Goal: Ask a question: Seek information or help from site administrators or community

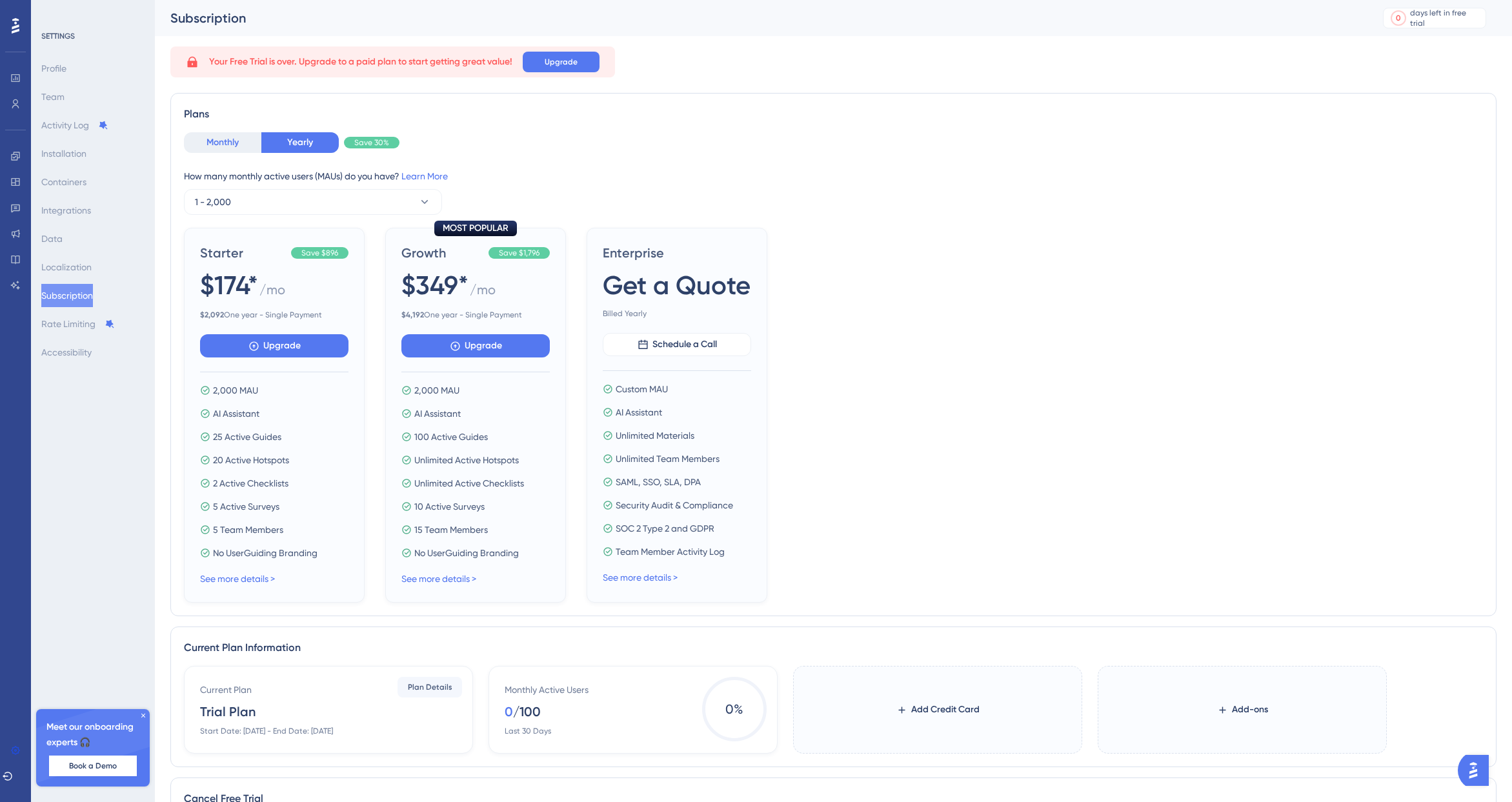
click at [226, 148] on button "Monthly" at bounding box center [222, 142] width 77 height 21
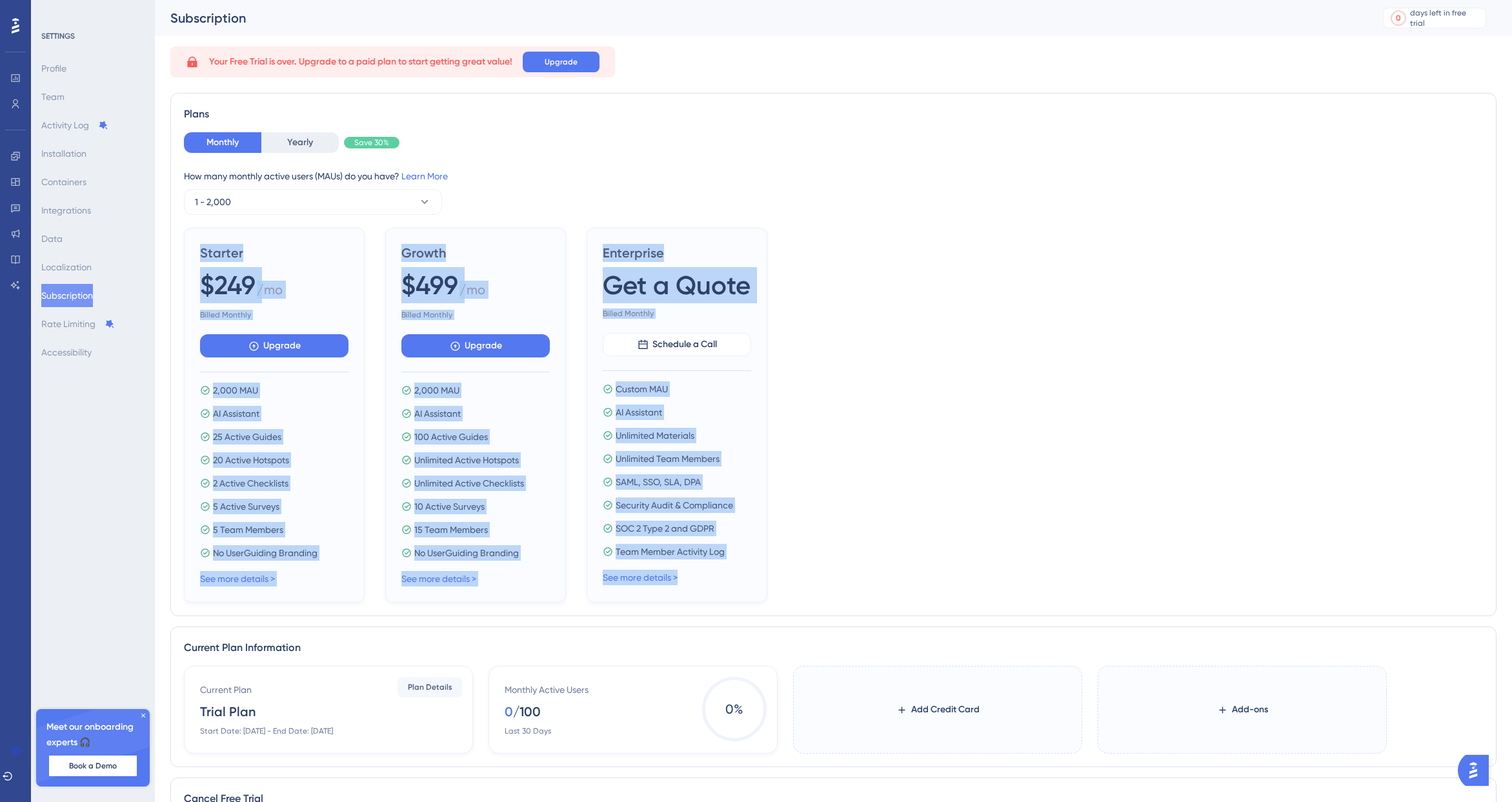
drag, startPoint x: 825, startPoint y: 585, endPoint x: 470, endPoint y: 197, distance: 525.9
click at [470, 197] on div "Monthly Yearly Save 30% How many monthly active users ([PERSON_NAME]) do you ha…" at bounding box center [833, 367] width 1300 height 470
click at [427, 198] on icon at bounding box center [424, 201] width 13 height 13
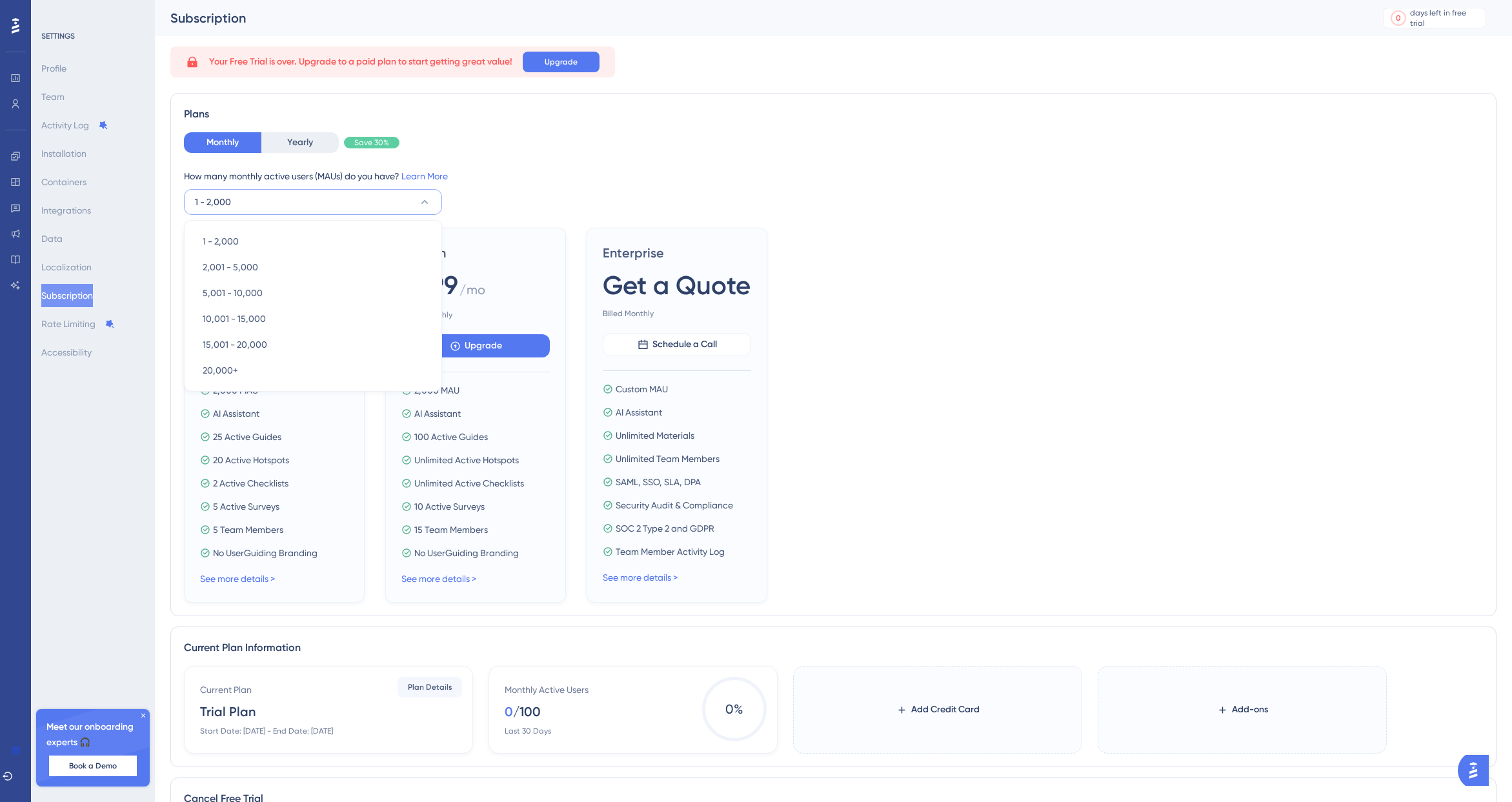
click at [233, 176] on div "How many monthly active users (MAUs) do you have? Learn More" at bounding box center [833, 176] width 1300 height 16
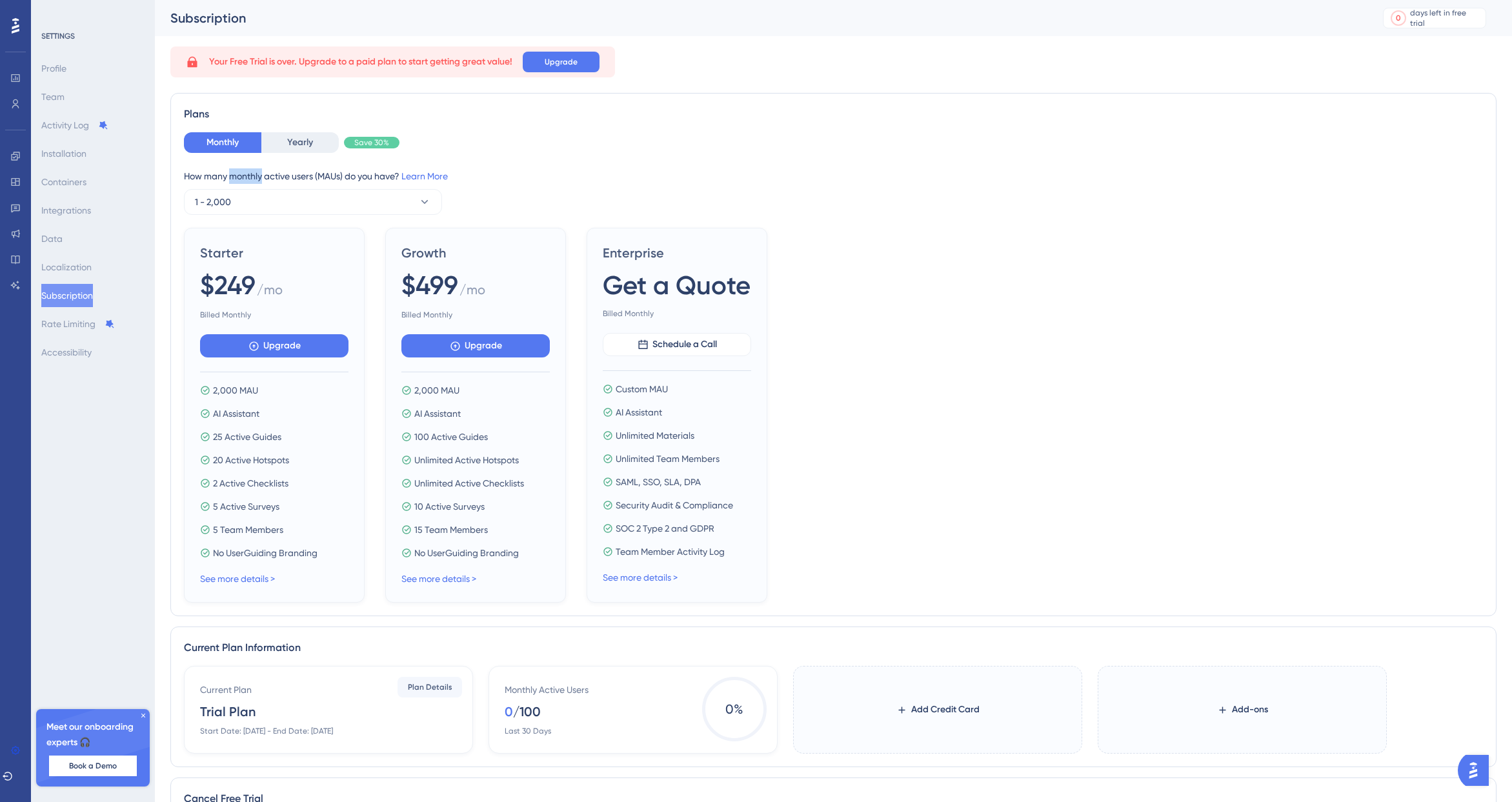
click at [233, 176] on div "How many monthly active users (MAUs) do you have? Learn More" at bounding box center [833, 176] width 1300 height 16
copy div "How many monthly active users ([PERSON_NAME]) do you have? Learn More 1 - 2,000"
click at [306, 200] on button "1 - 2,000" at bounding box center [312, 201] width 258 height 26
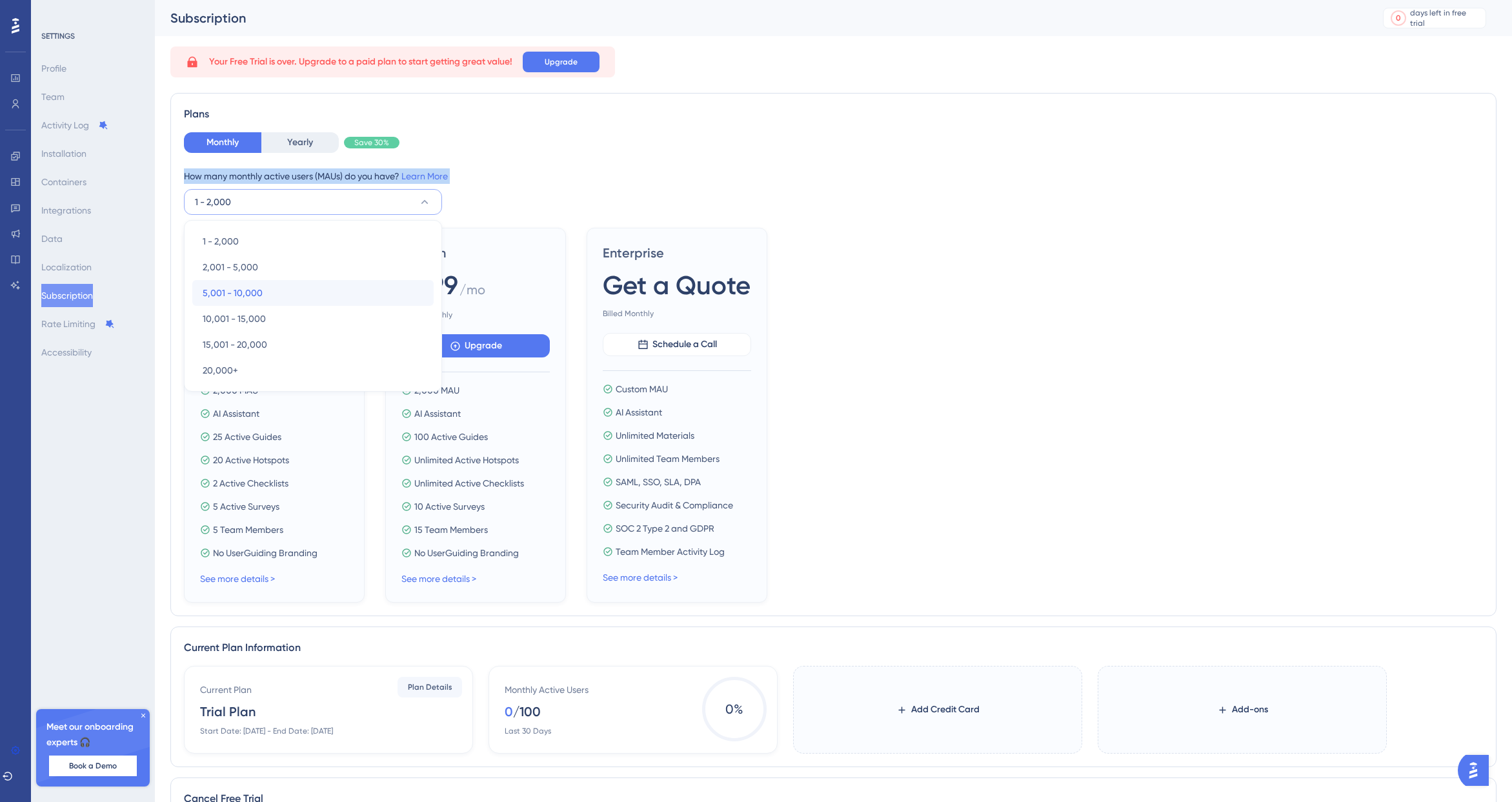
click at [275, 289] on div "5,001 - 10,000 5,001 - 10,000" at bounding box center [312, 292] width 220 height 26
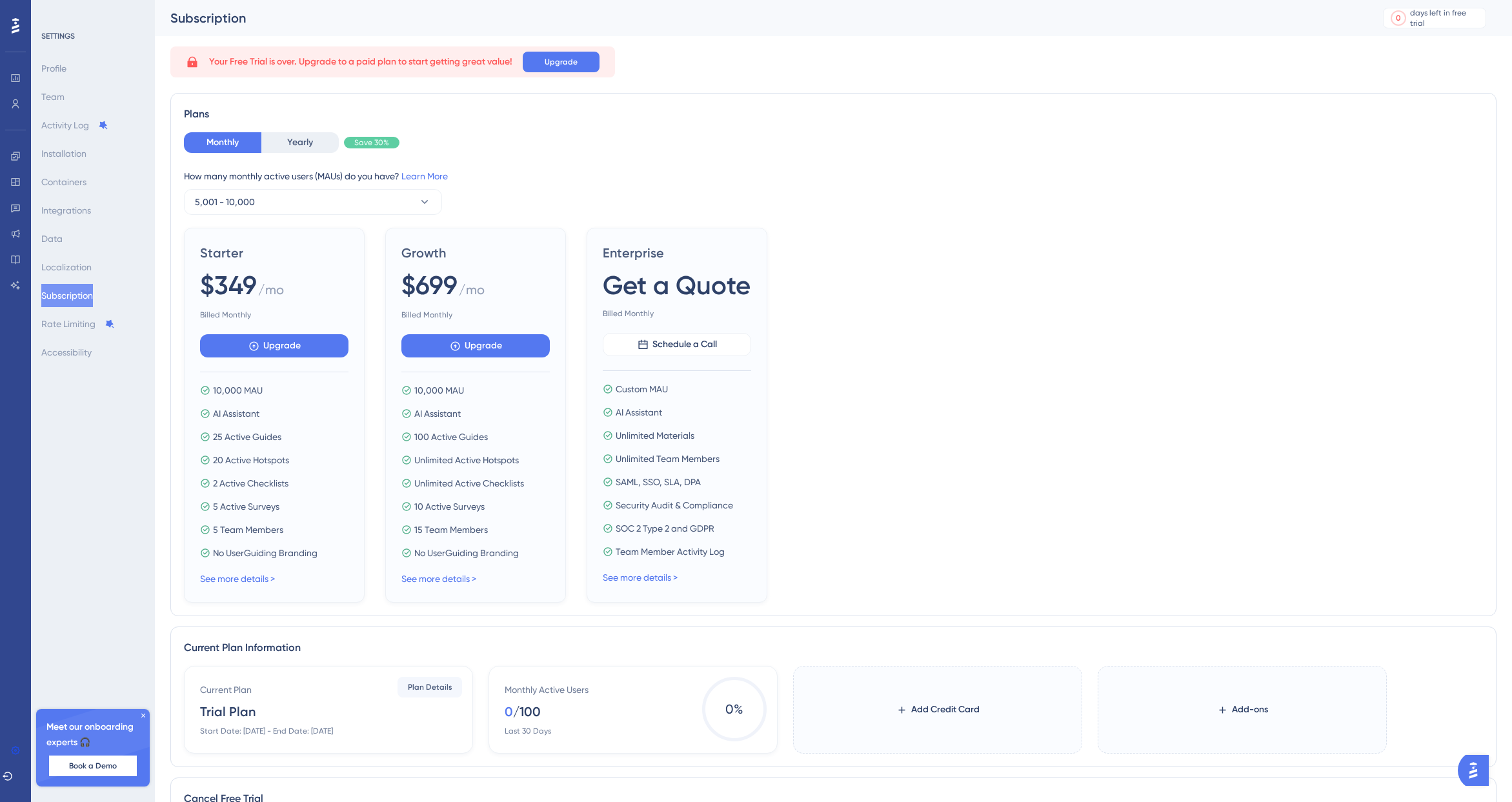
click at [474, 200] on div "How many monthly active users ([PERSON_NAME]) do you have? Learn More 5,001 - 1…" at bounding box center [833, 191] width 1300 height 46
click at [397, 201] on button "5,001 - 10,000" at bounding box center [312, 201] width 258 height 26
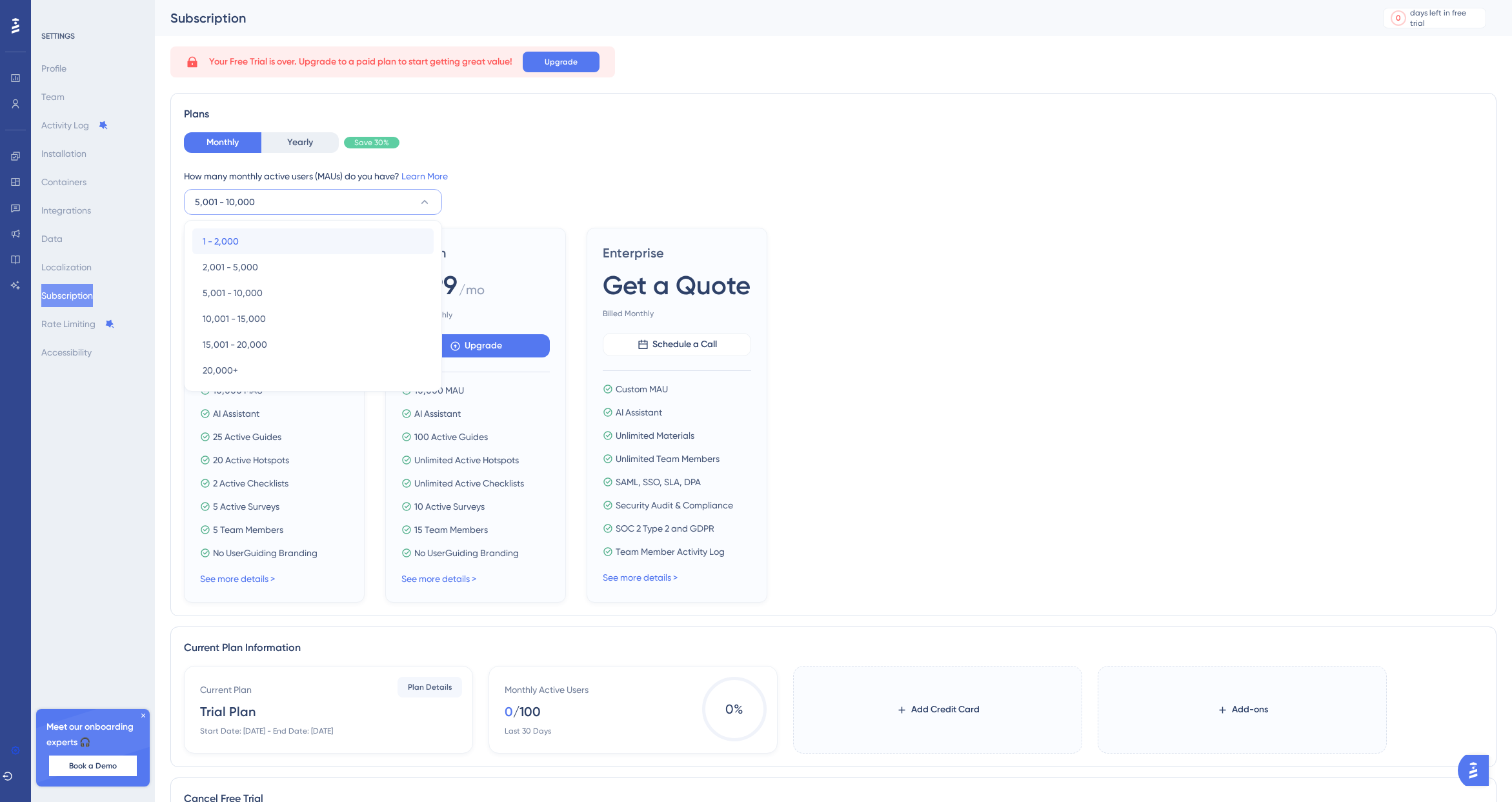
click at [367, 230] on div "1 - 2,000 1 - 2,000" at bounding box center [312, 241] width 220 height 26
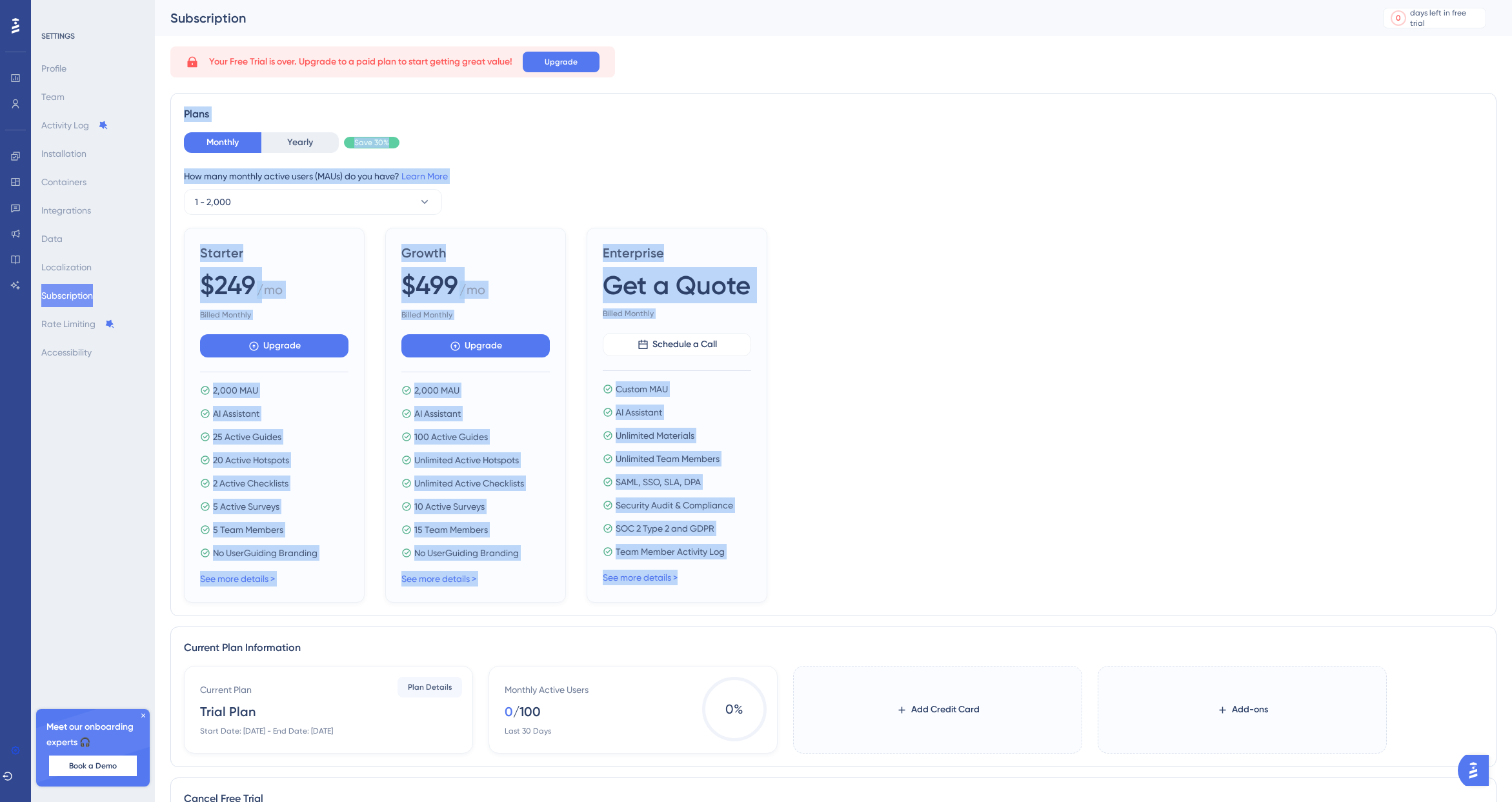
drag, startPoint x: 837, startPoint y: 590, endPoint x: 183, endPoint y: 115, distance: 808.3
click at [183, 115] on div "Plans Monthly Yearly Save 30% How many monthly active users ([PERSON_NAME]) do …" at bounding box center [833, 355] width 1326 height 523
copy div "Plans Monthly Yearly Save 30% How many monthly active users ([PERSON_NAME]) do …"
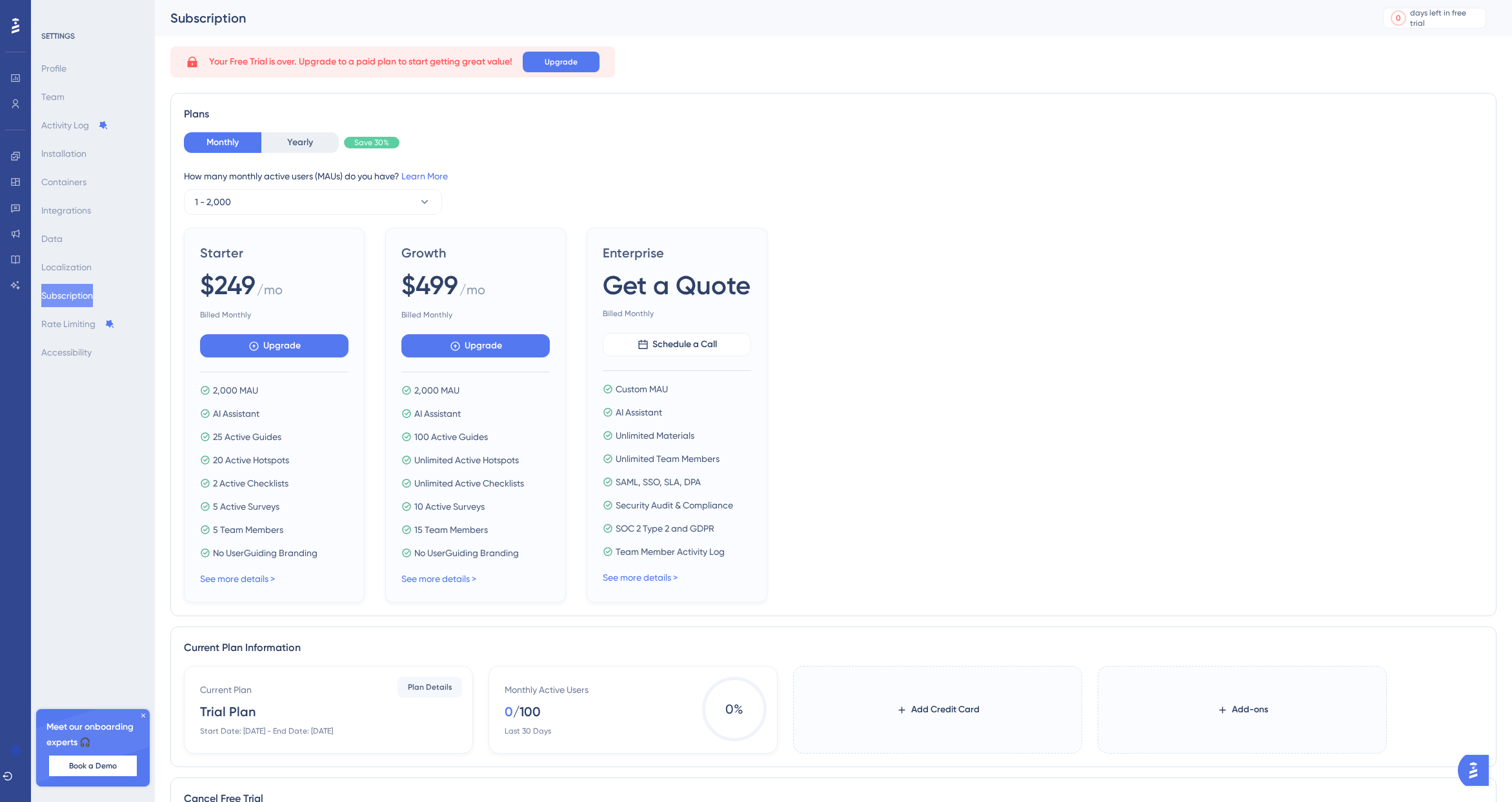
click at [714, 140] on div "Monthly Yearly Save 30%" at bounding box center [833, 142] width 1300 height 21
click at [332, 201] on button "1 - 2,000" at bounding box center [312, 201] width 258 height 26
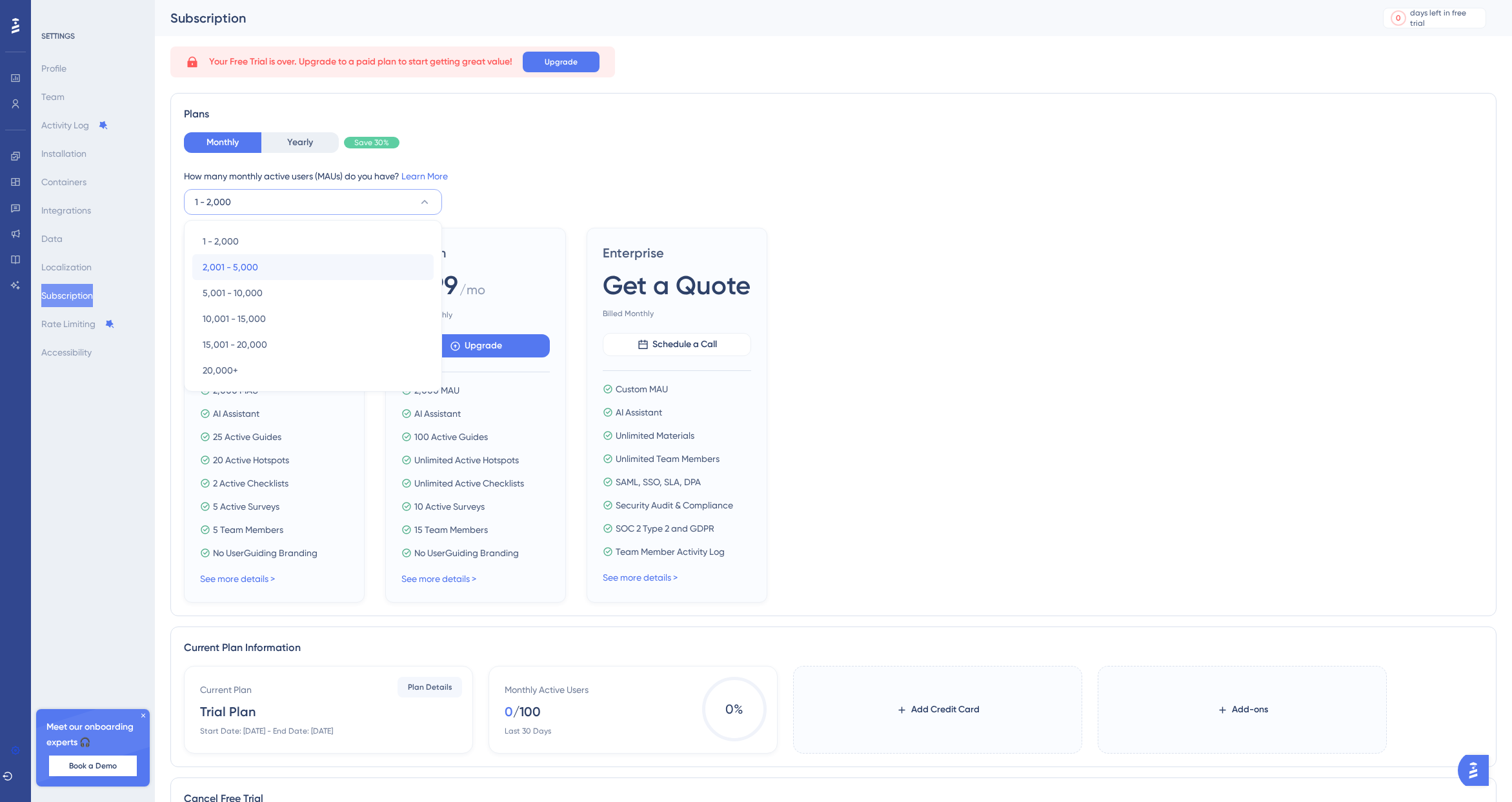
click at [311, 271] on div "2,001 - 5,000 2,001 - 5,000" at bounding box center [312, 267] width 220 height 26
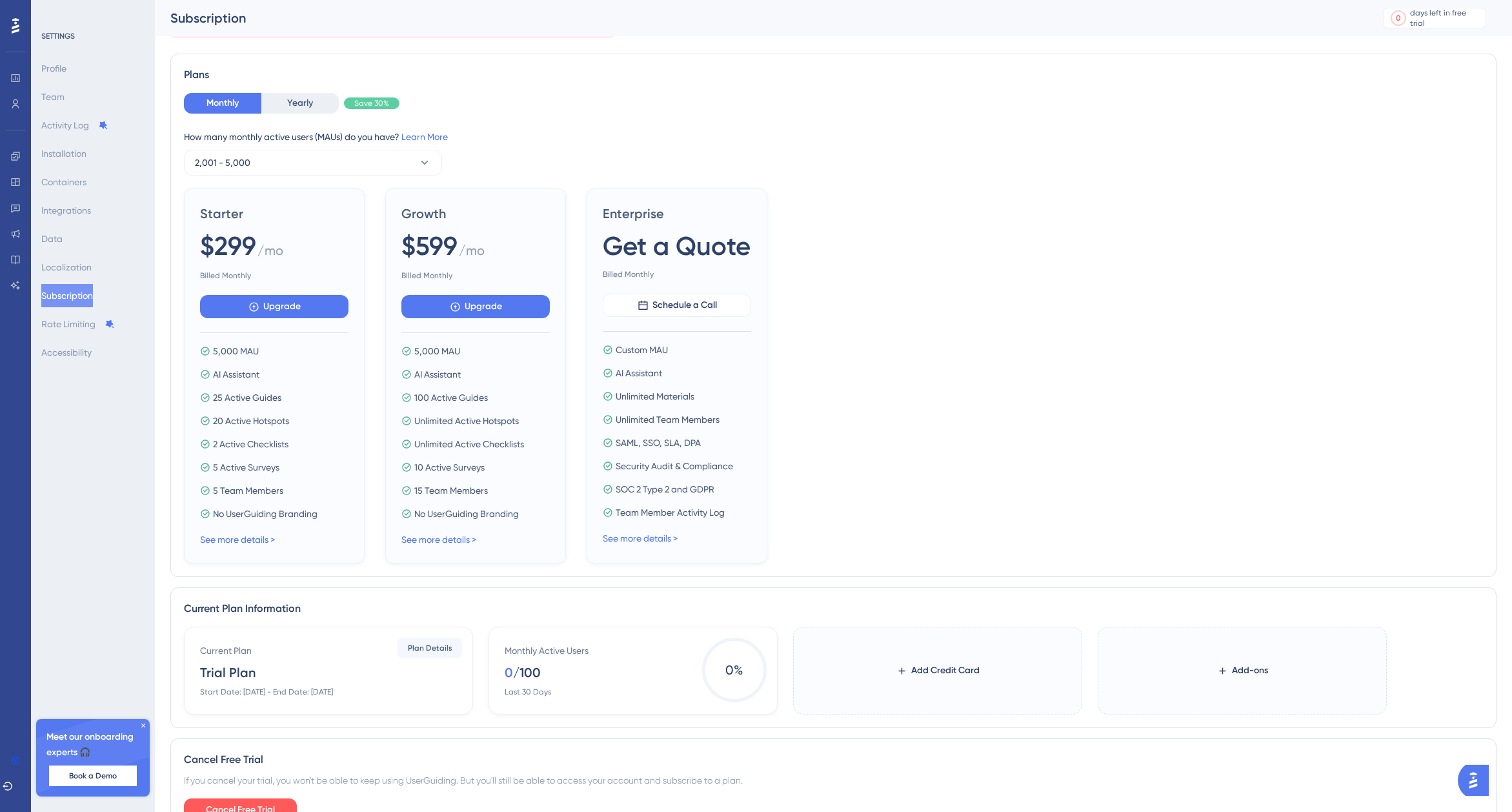
scroll to position [58, 0]
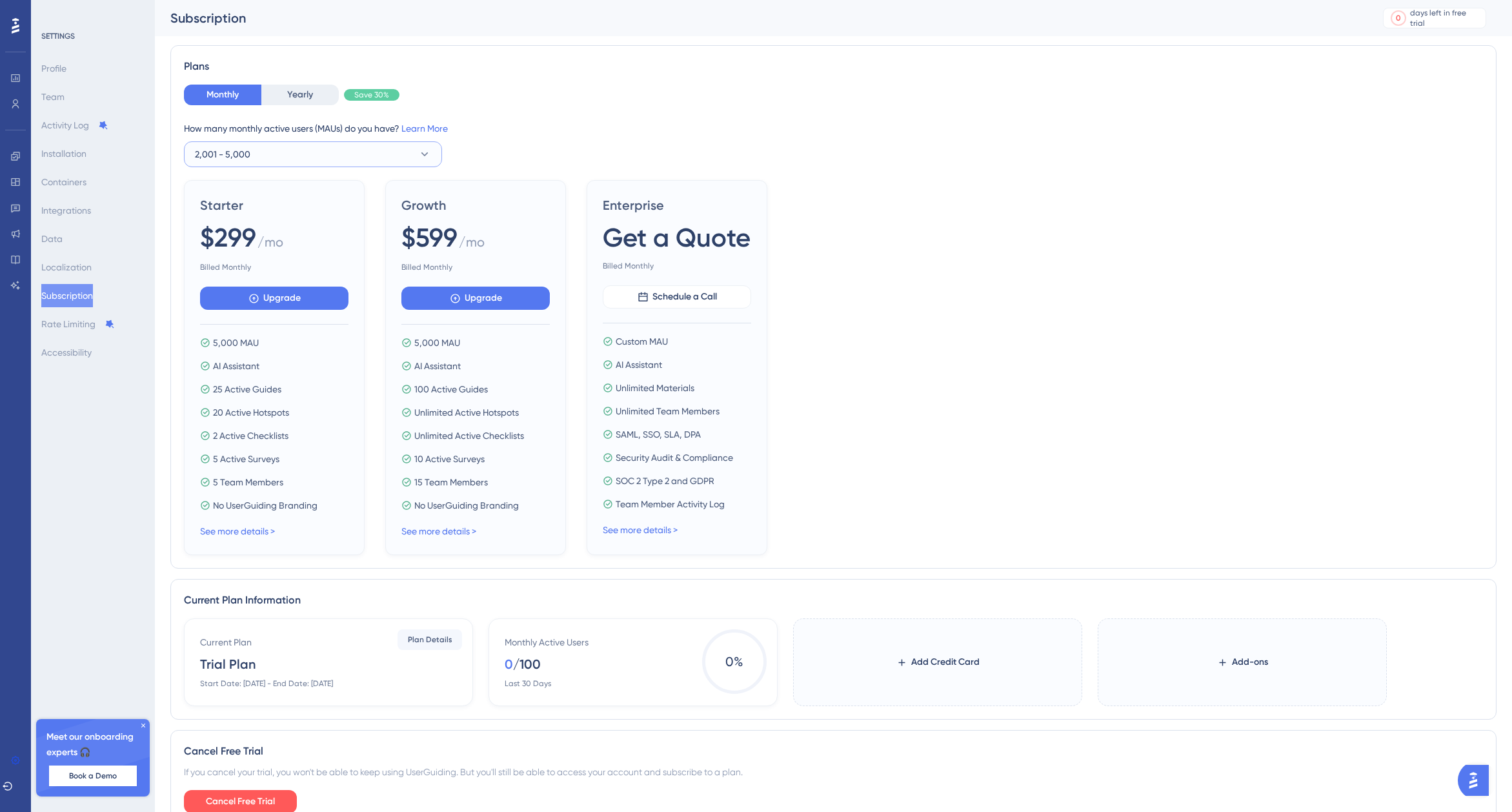
click at [357, 166] on button "2,001 - 5,000" at bounding box center [312, 154] width 258 height 26
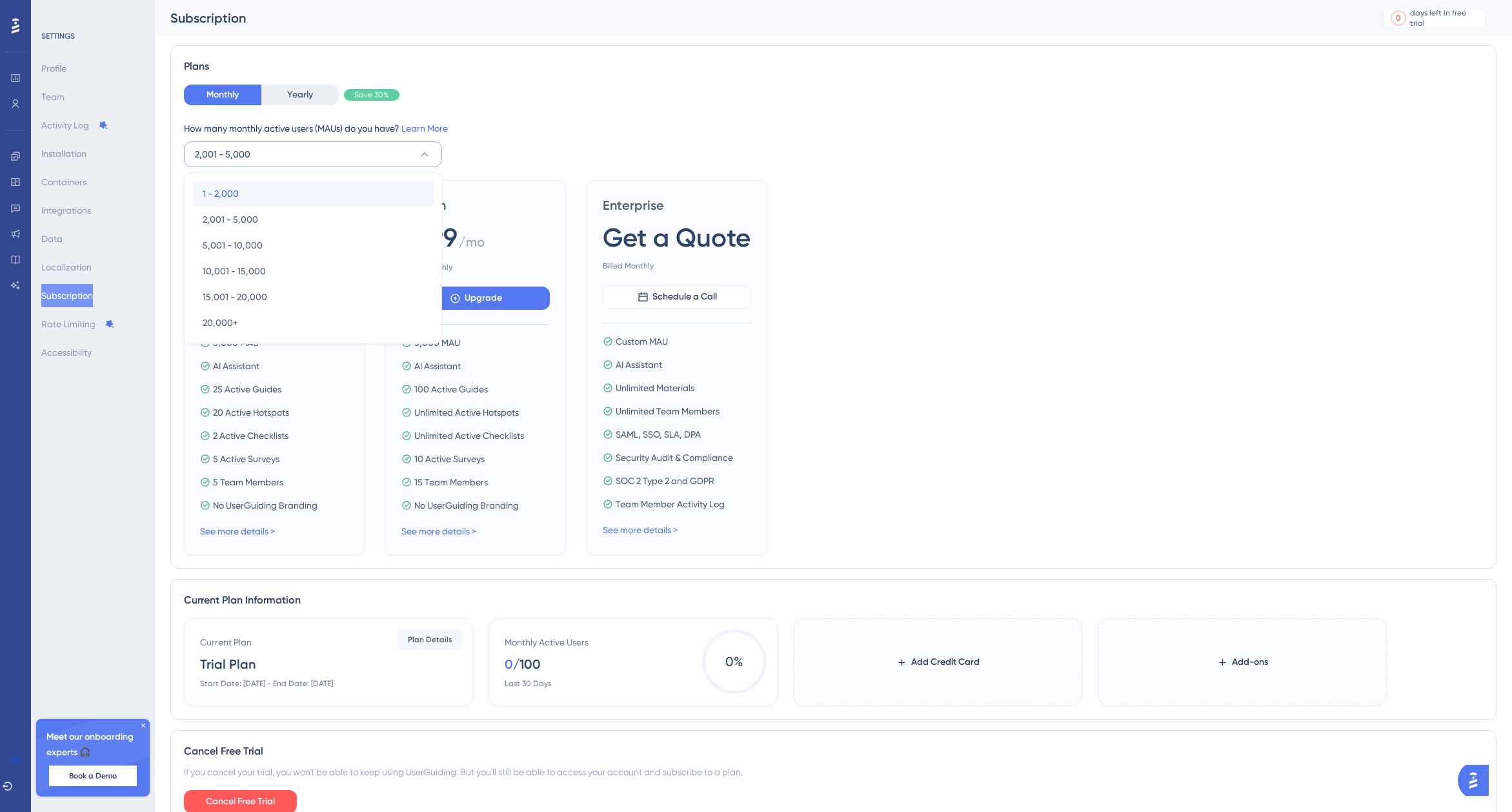
click at [354, 200] on div "1 - 2,000 1 - 2,000" at bounding box center [312, 194] width 220 height 26
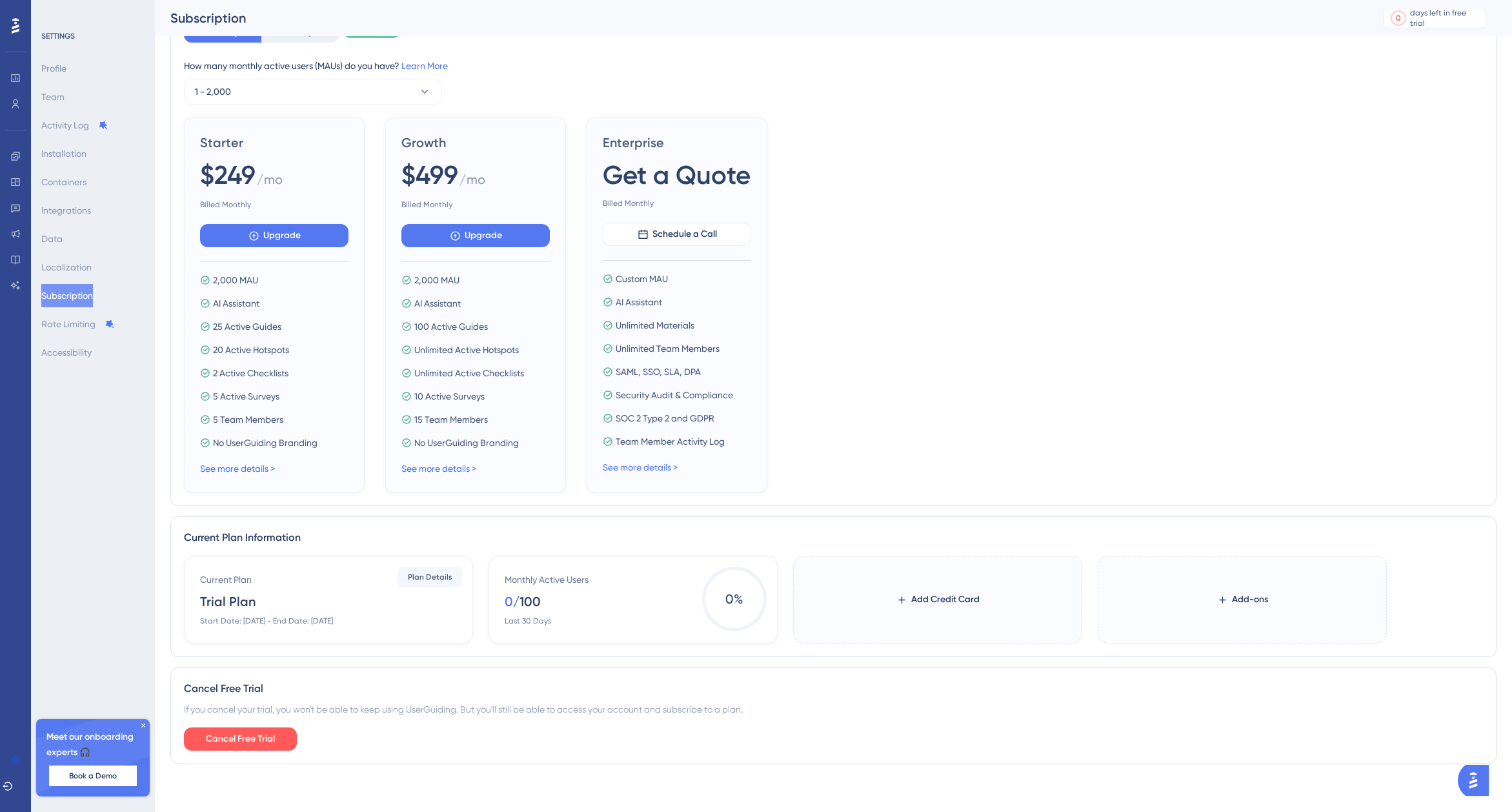
scroll to position [124, 0]
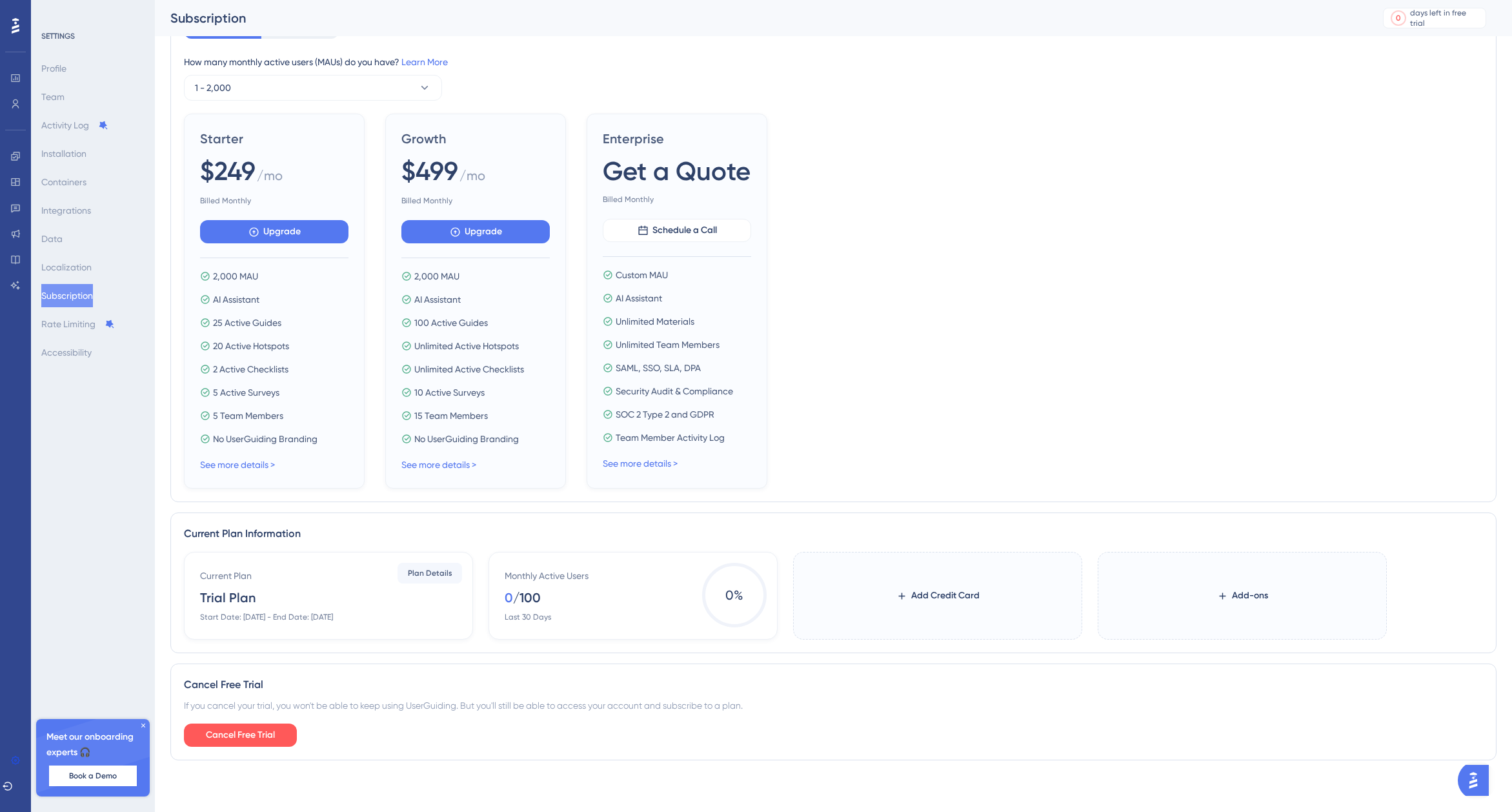
click at [142, 724] on icon at bounding box center [143, 725] width 4 height 4
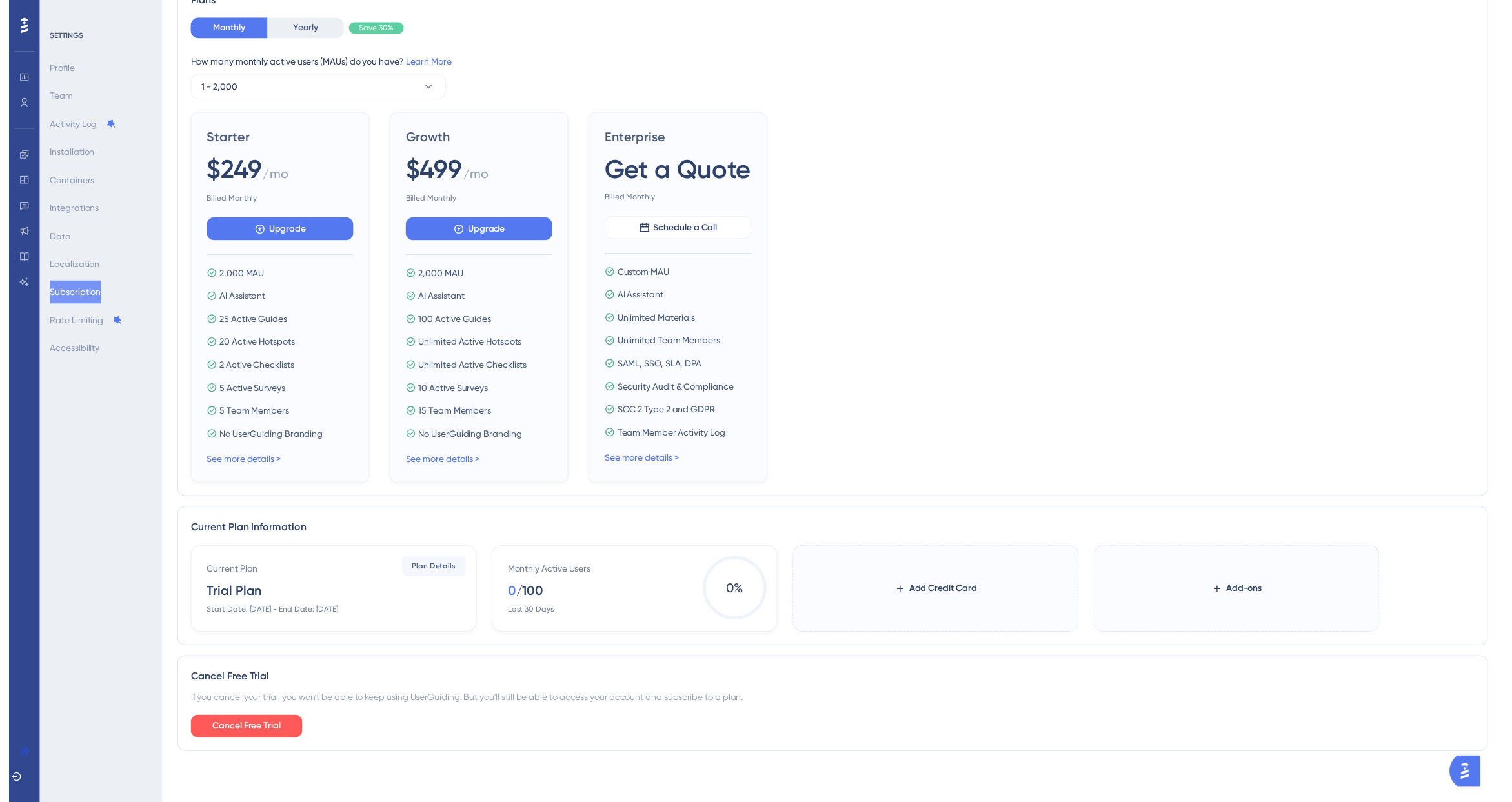
scroll to position [0, 0]
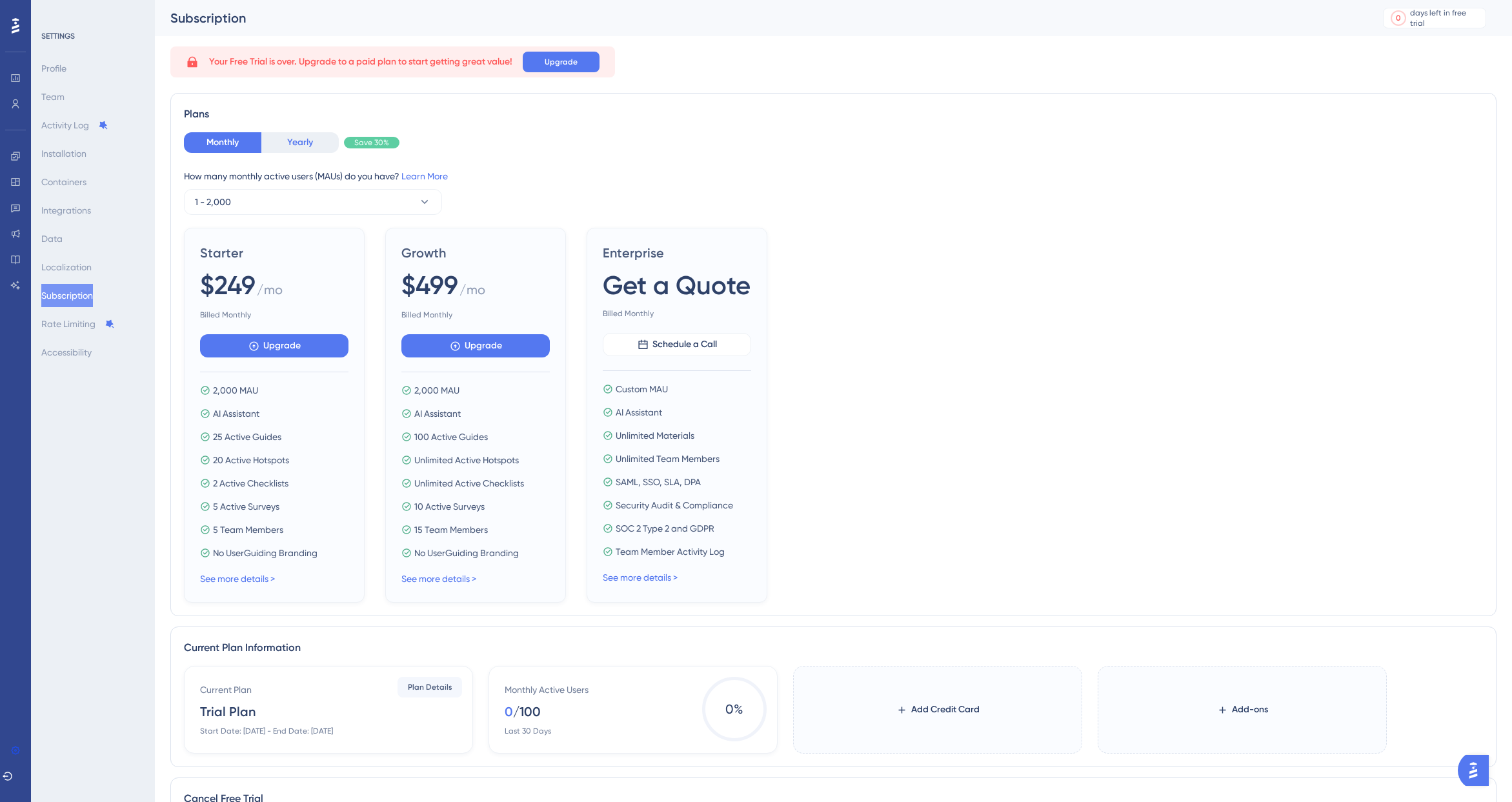
click at [298, 145] on button "Yearly" at bounding box center [299, 142] width 77 height 21
click at [208, 141] on button "Monthly" at bounding box center [222, 142] width 77 height 21
click at [1489, 762] on button "Open AI Assistant Launcher" at bounding box center [1472, 769] width 31 height 31
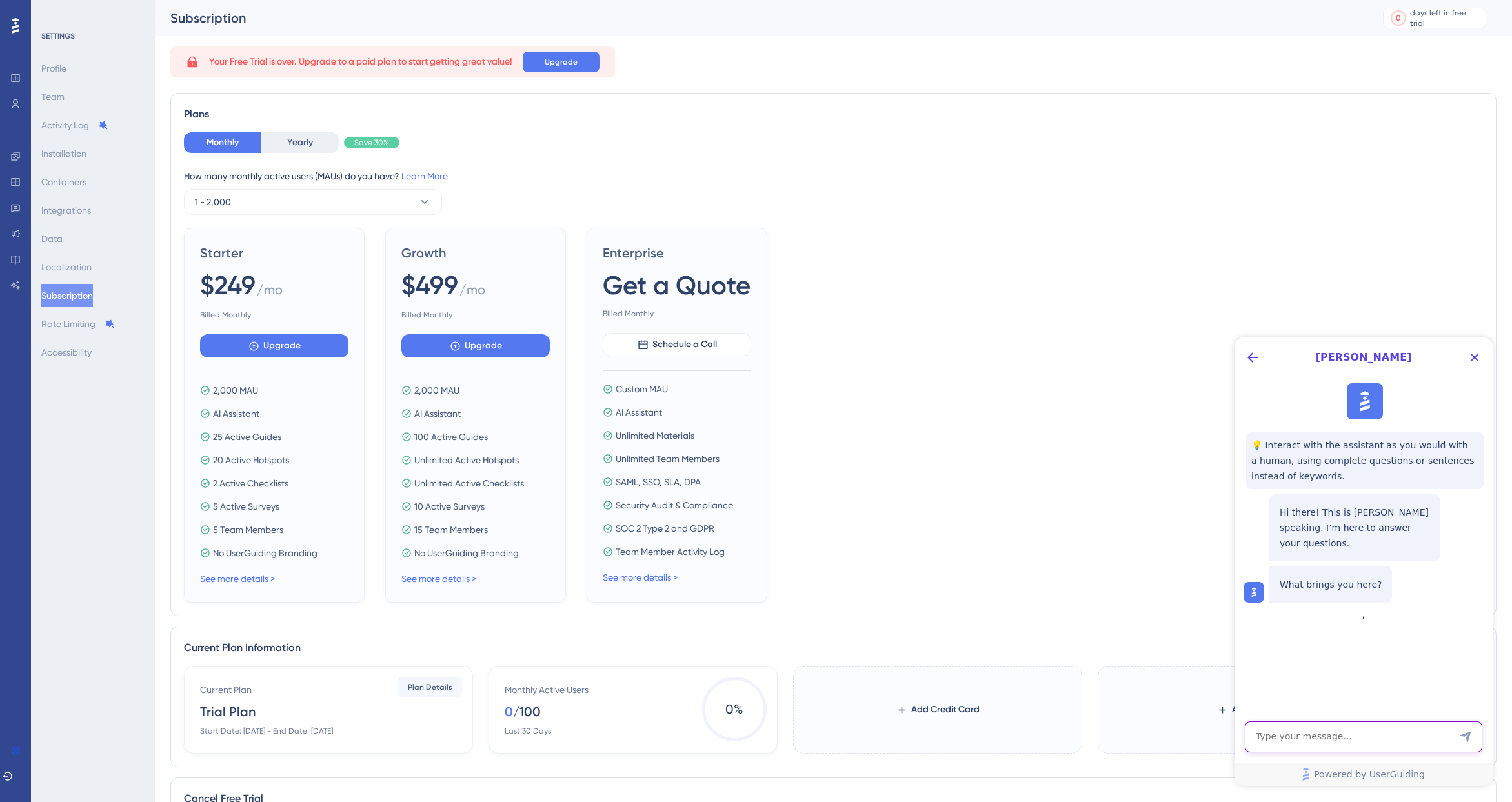
click at [1371, 736] on textarea "AI Assistant Text Input" at bounding box center [1364, 736] width 237 height 31
type textarea "can we re start out trial ?"
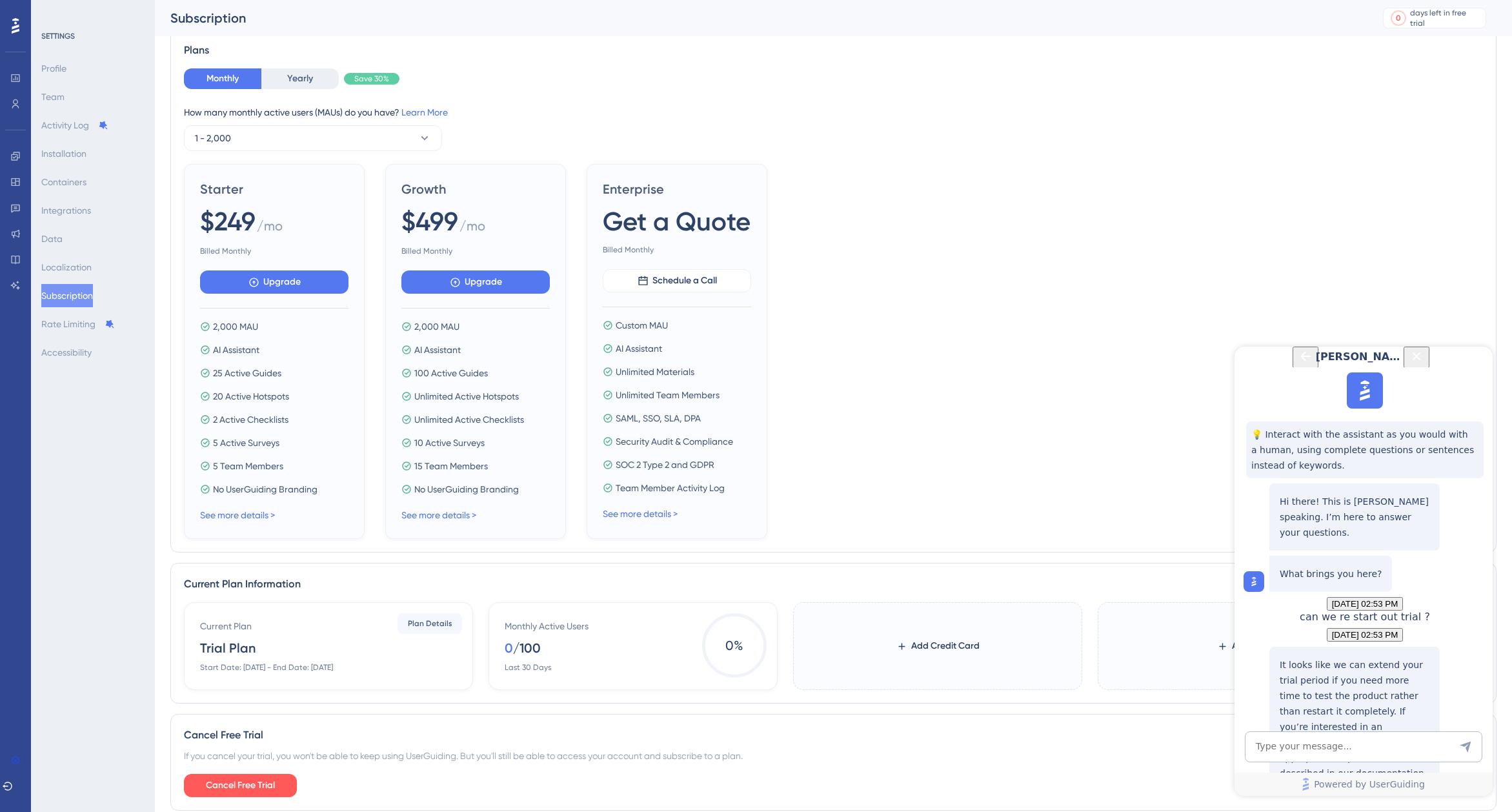
scroll to position [109, 0]
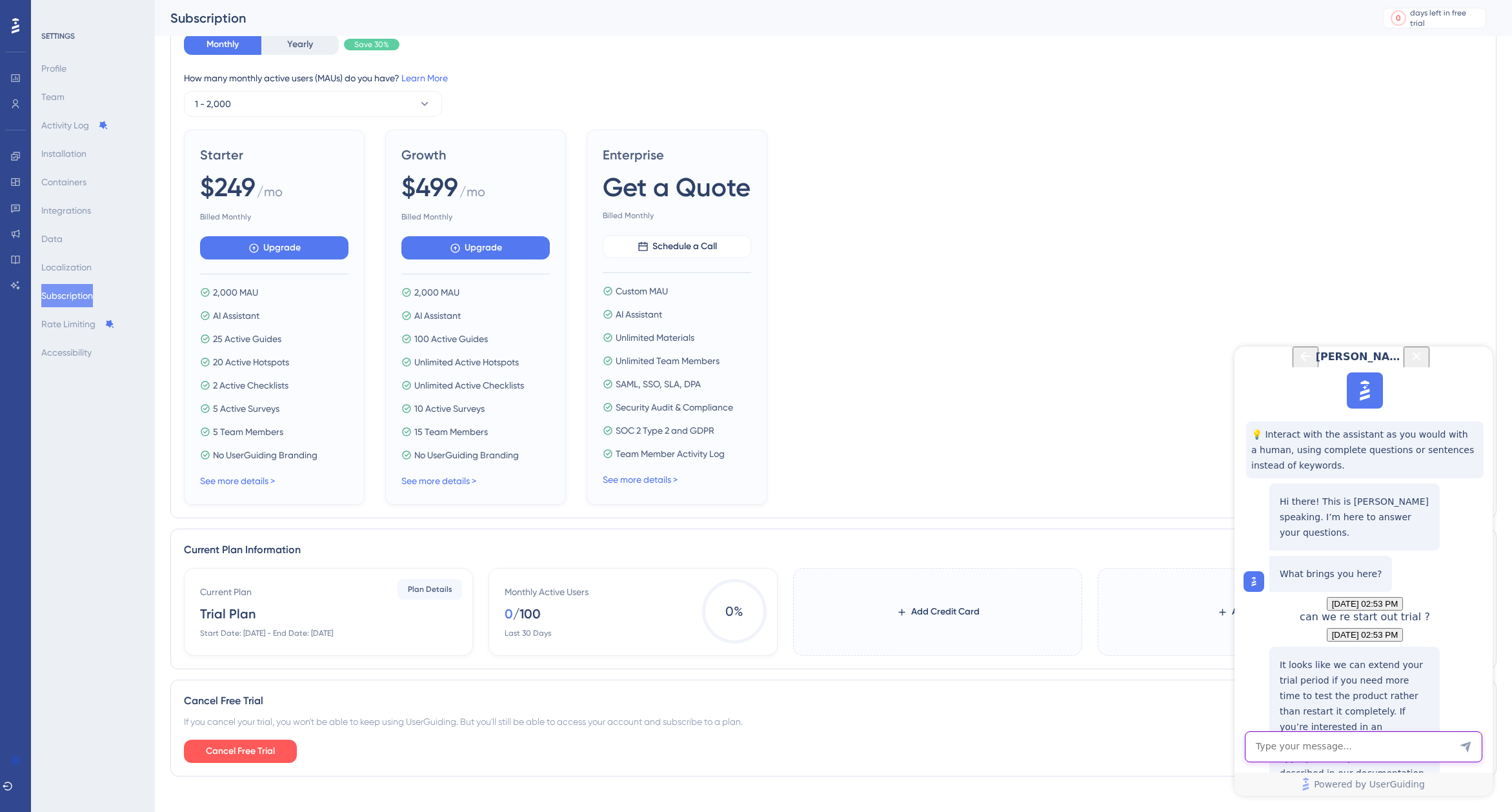
click at [1332, 746] on textarea "AI Assistant Text Input" at bounding box center [1364, 746] width 237 height 31
type textarea "where?"
click at [1281, 808] on span "👎" at bounding box center [1275, 813] width 11 height 10
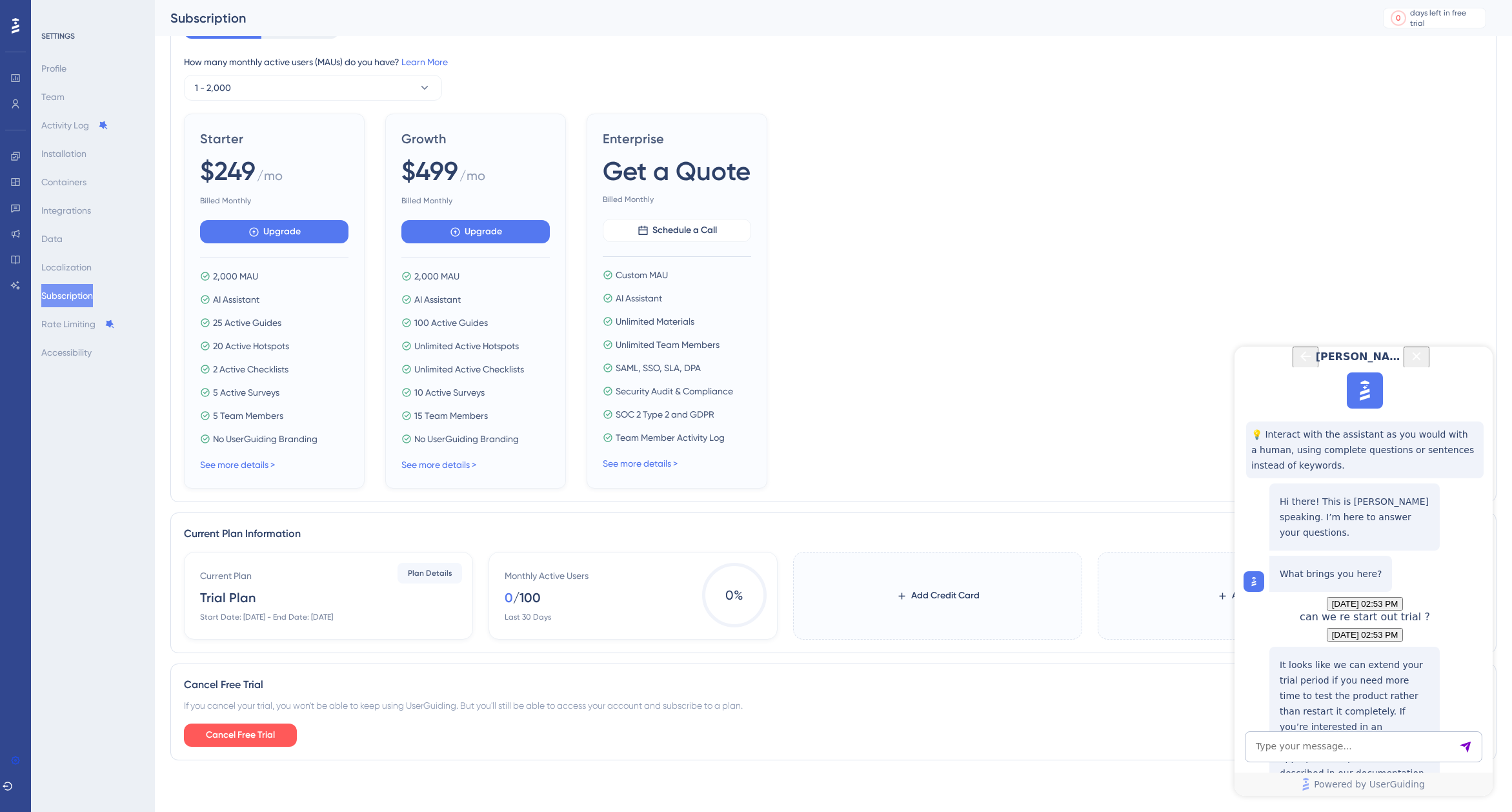
scroll to position [320, 0]
click at [1320, 745] on textarea "AI Assistant Text Input" at bounding box center [1364, 746] width 237 height 31
type textarea "link?"
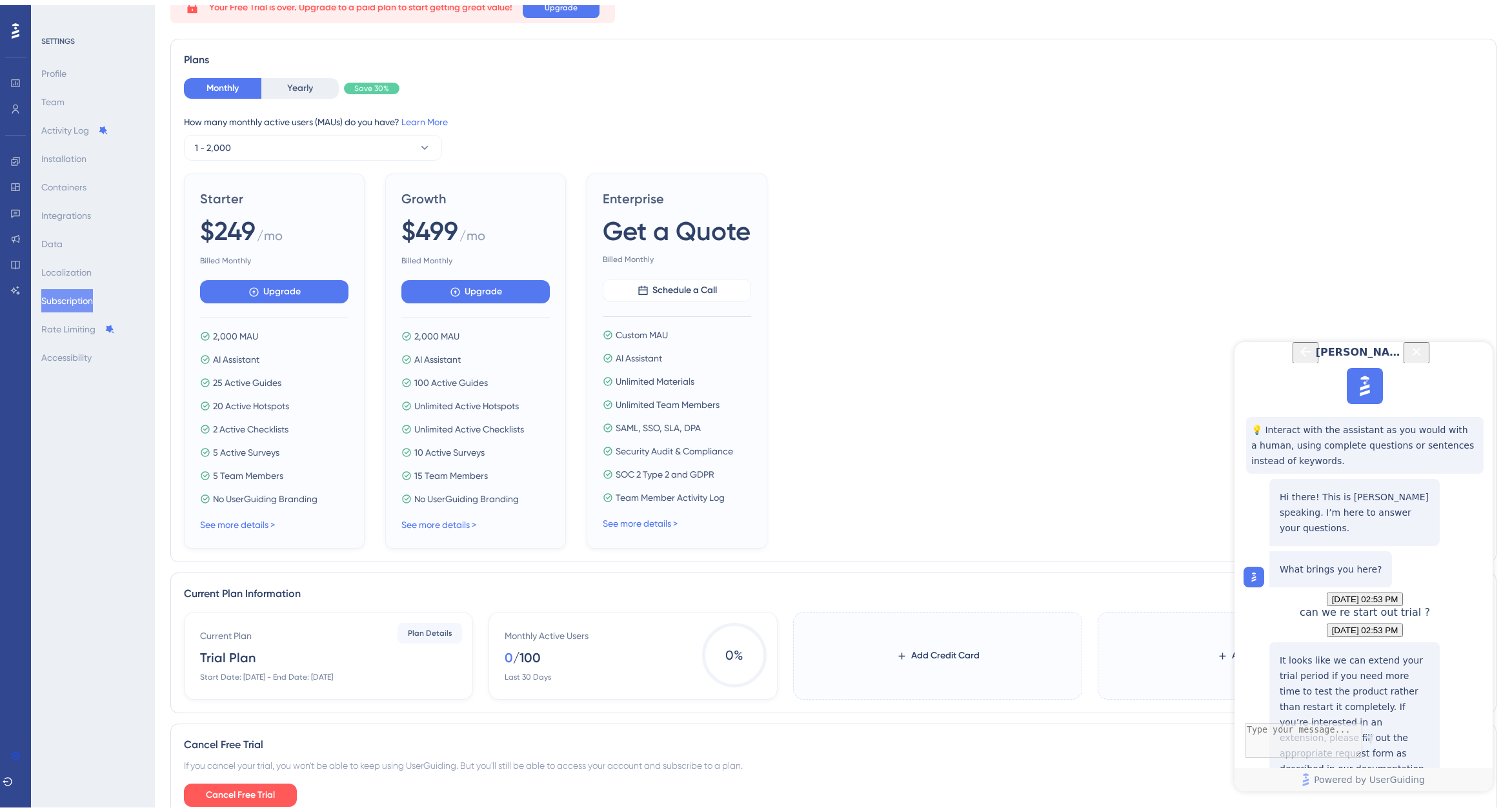
scroll to position [124, 0]
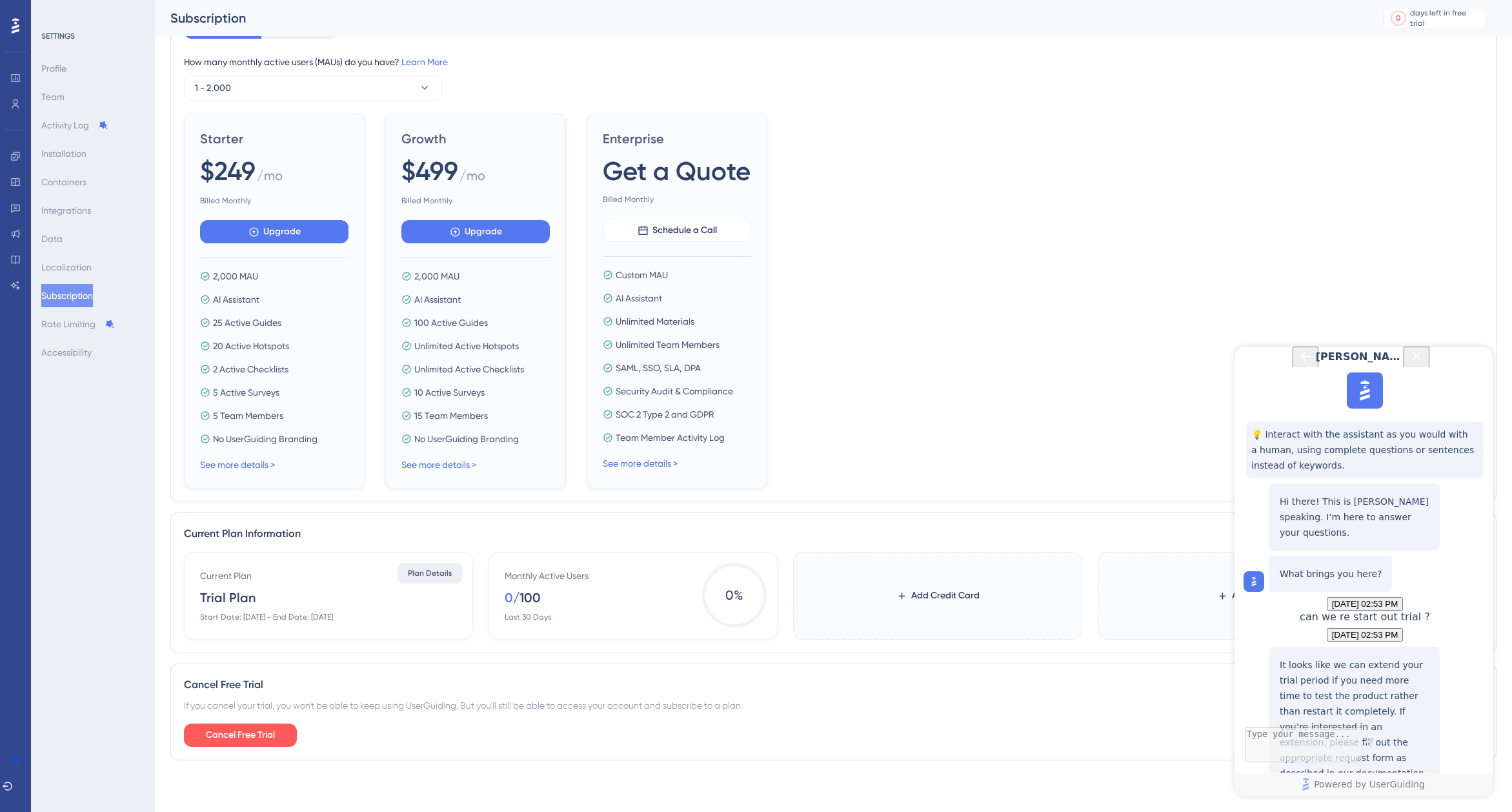
click at [424, 568] on span "Plan Details" at bounding box center [430, 573] width 44 height 10
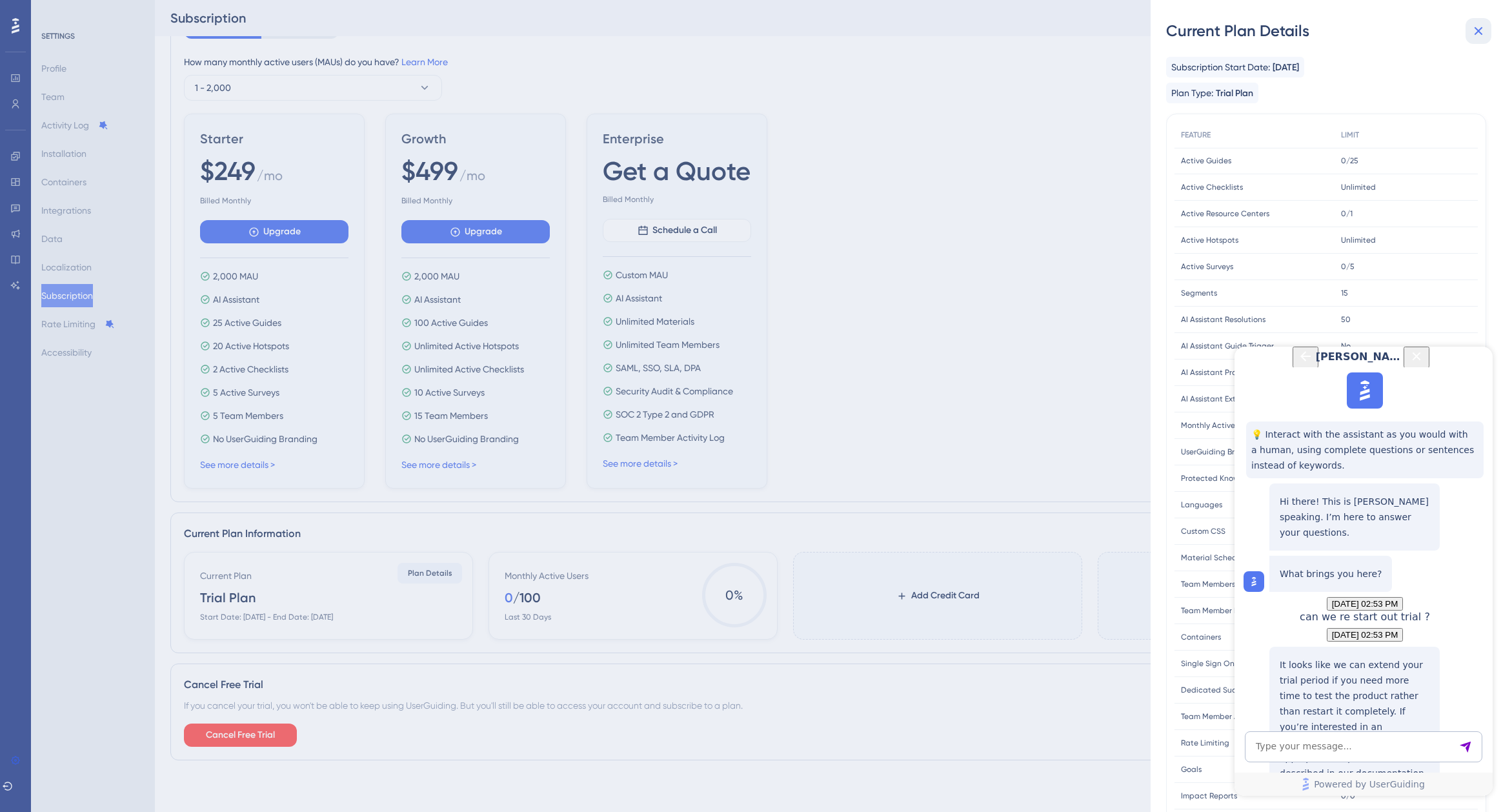
scroll to position [511, 0]
click at [1470, 33] on icon at bounding box center [1478, 32] width 16 height 16
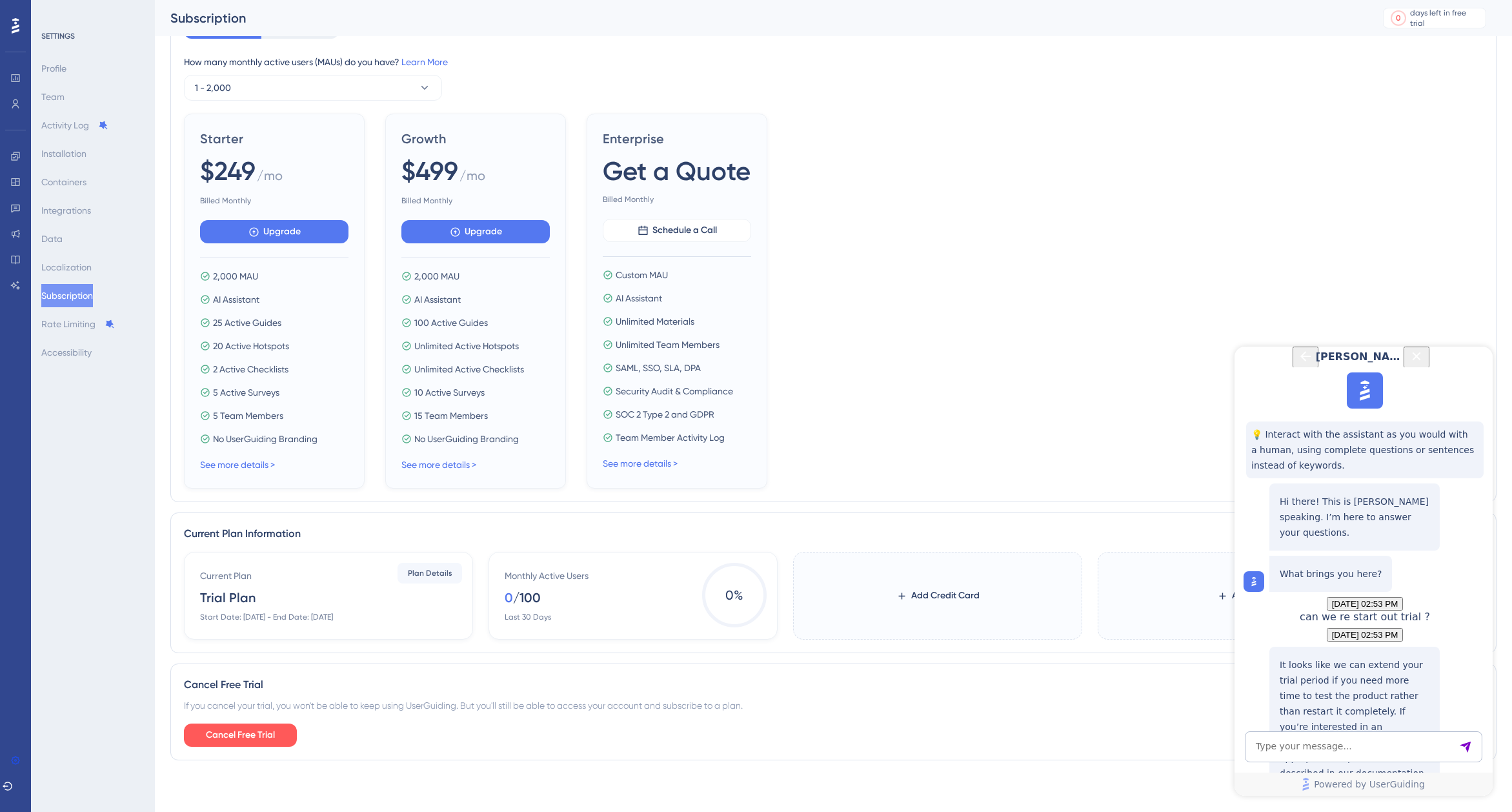
drag, startPoint x: 1362, startPoint y: 672, endPoint x: 1281, endPoint y: 663, distance: 81.5
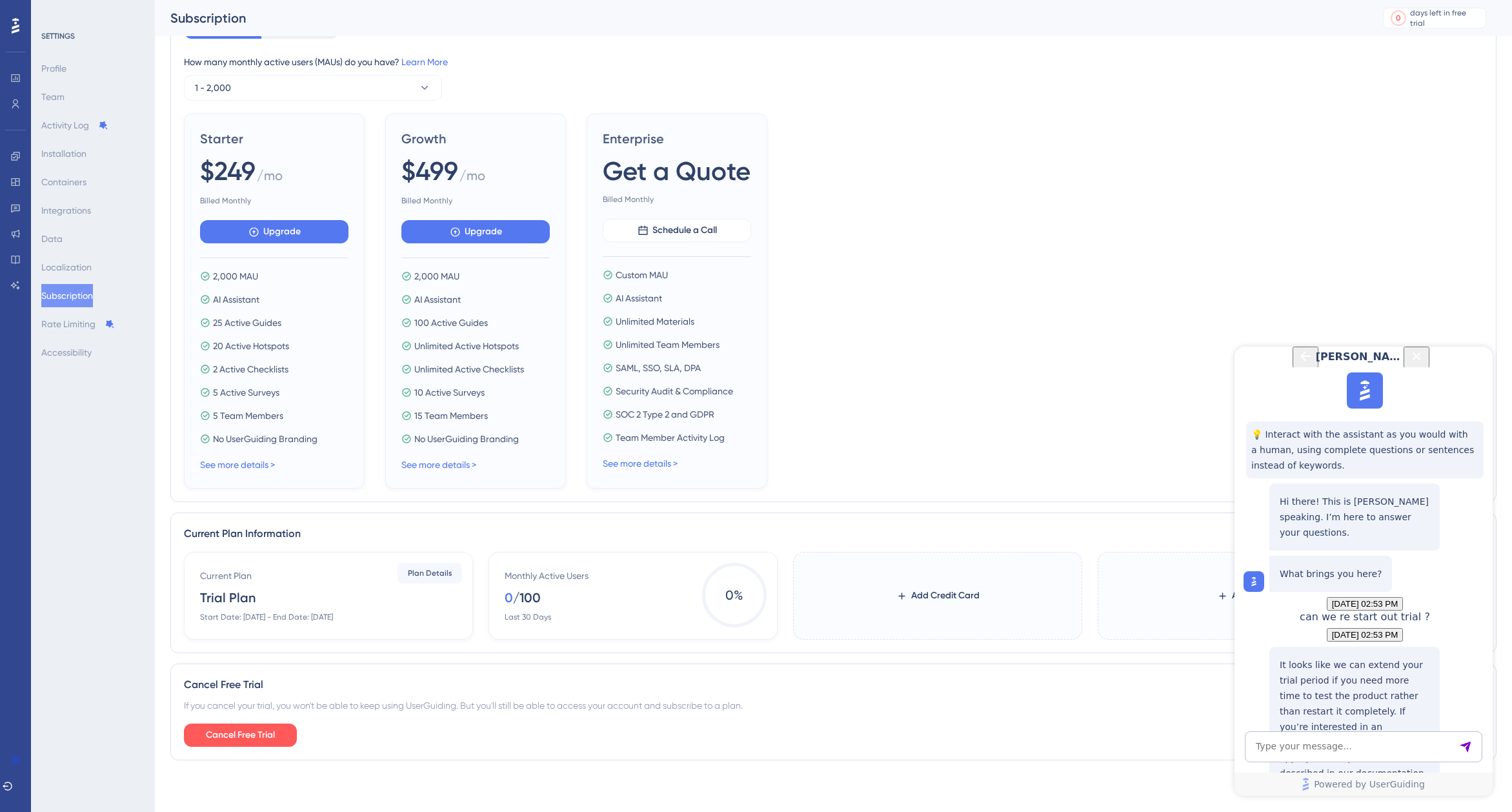
copy p "[URL][DOMAIN_NAME]"
click at [1290, 746] on textarea "AI Assistant Text Input" at bounding box center [1364, 746] width 237 height 31
type textarea "human?"
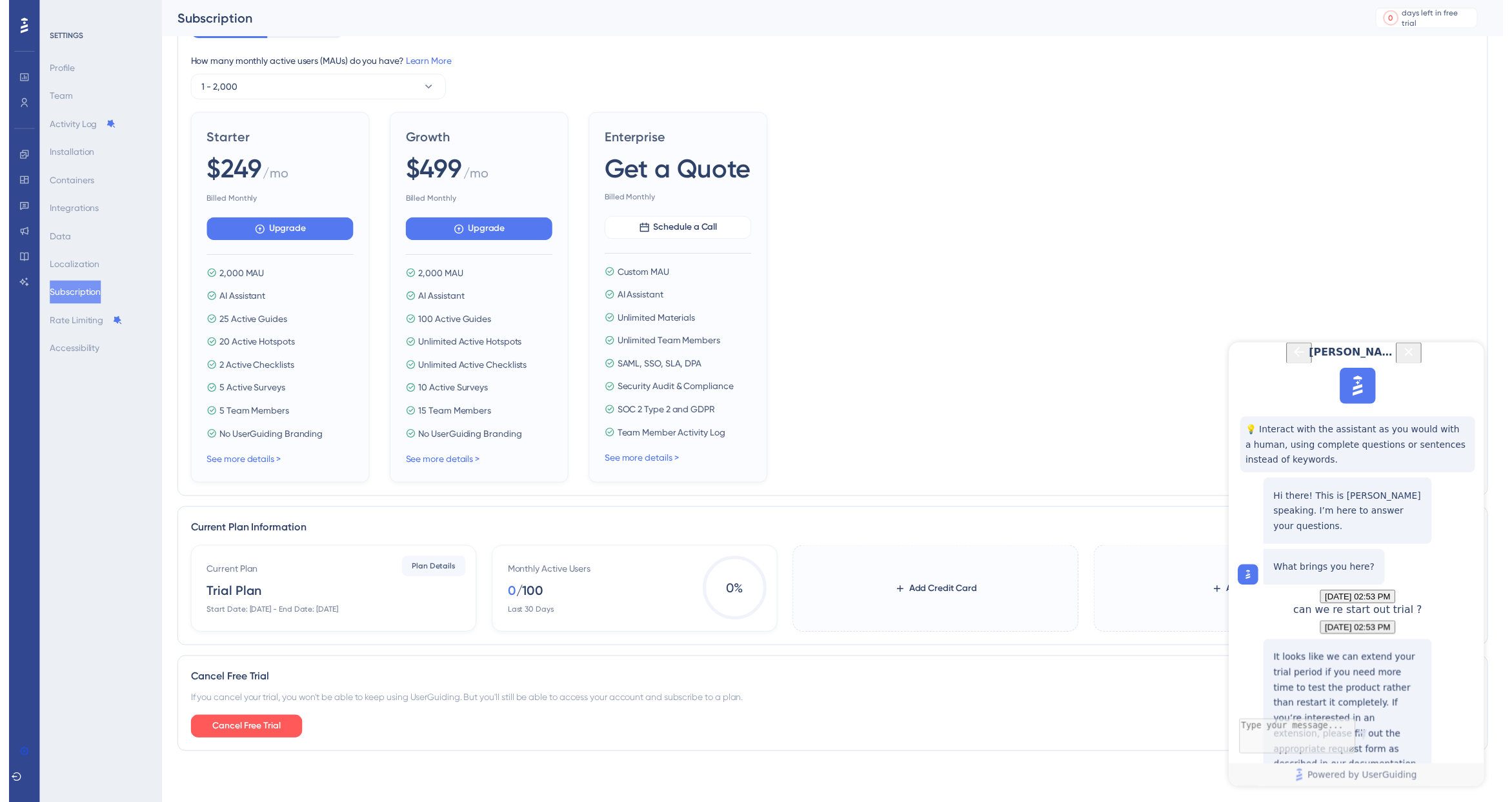
scroll to position [0, 0]
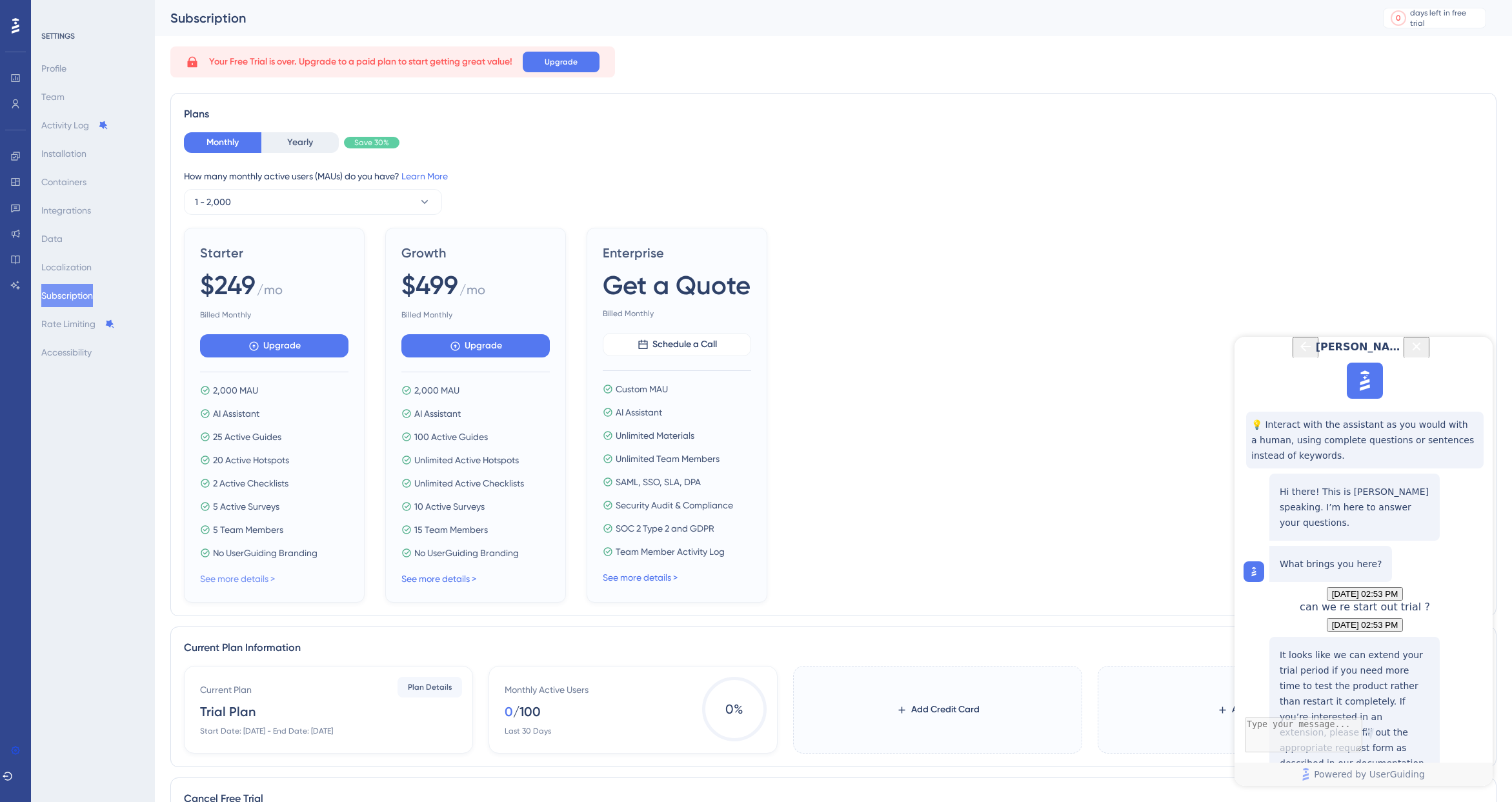
click at [239, 582] on link "See more details >" at bounding box center [237, 579] width 75 height 10
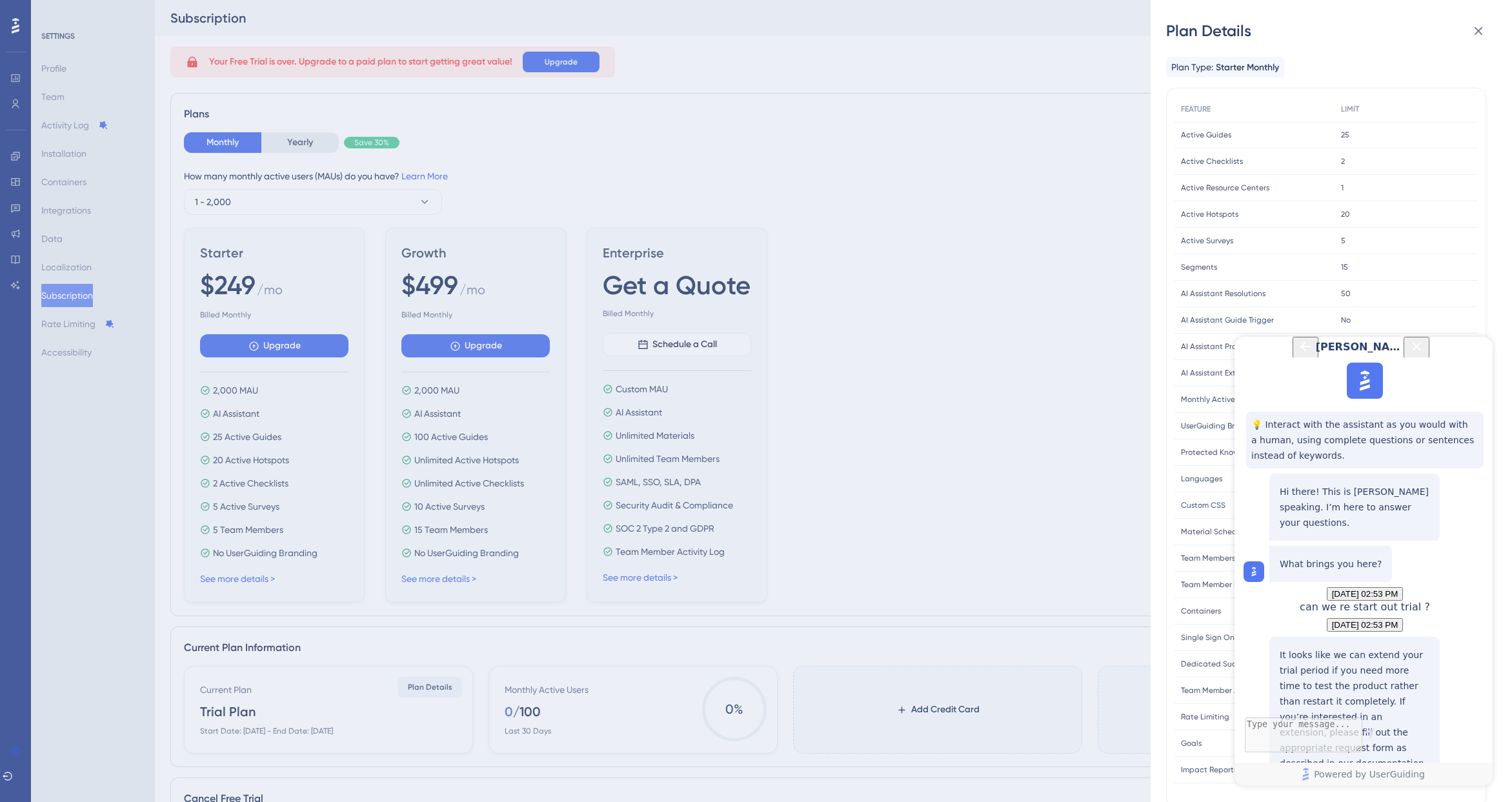
click at [366, 555] on div "Plan Details Plan Type: Starter Monthly FEATURE LIMIT Active Guides Active Guid…" at bounding box center [756, 401] width 1512 height 802
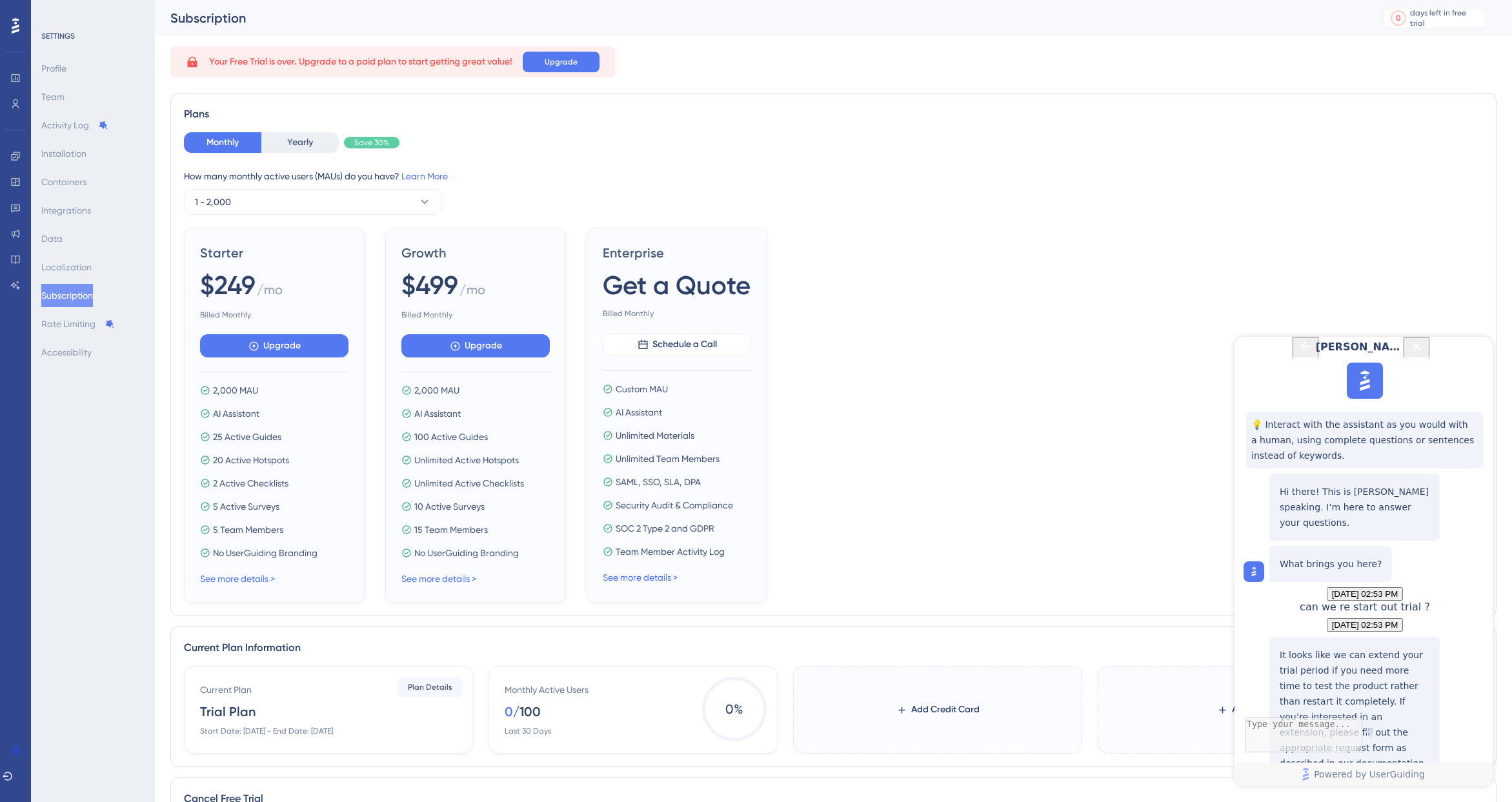
click at [75, 75] on div "Profile Team Activity Log Installation Containers Integrations Data Localizatio…" at bounding box center [94, 209] width 105 height 307
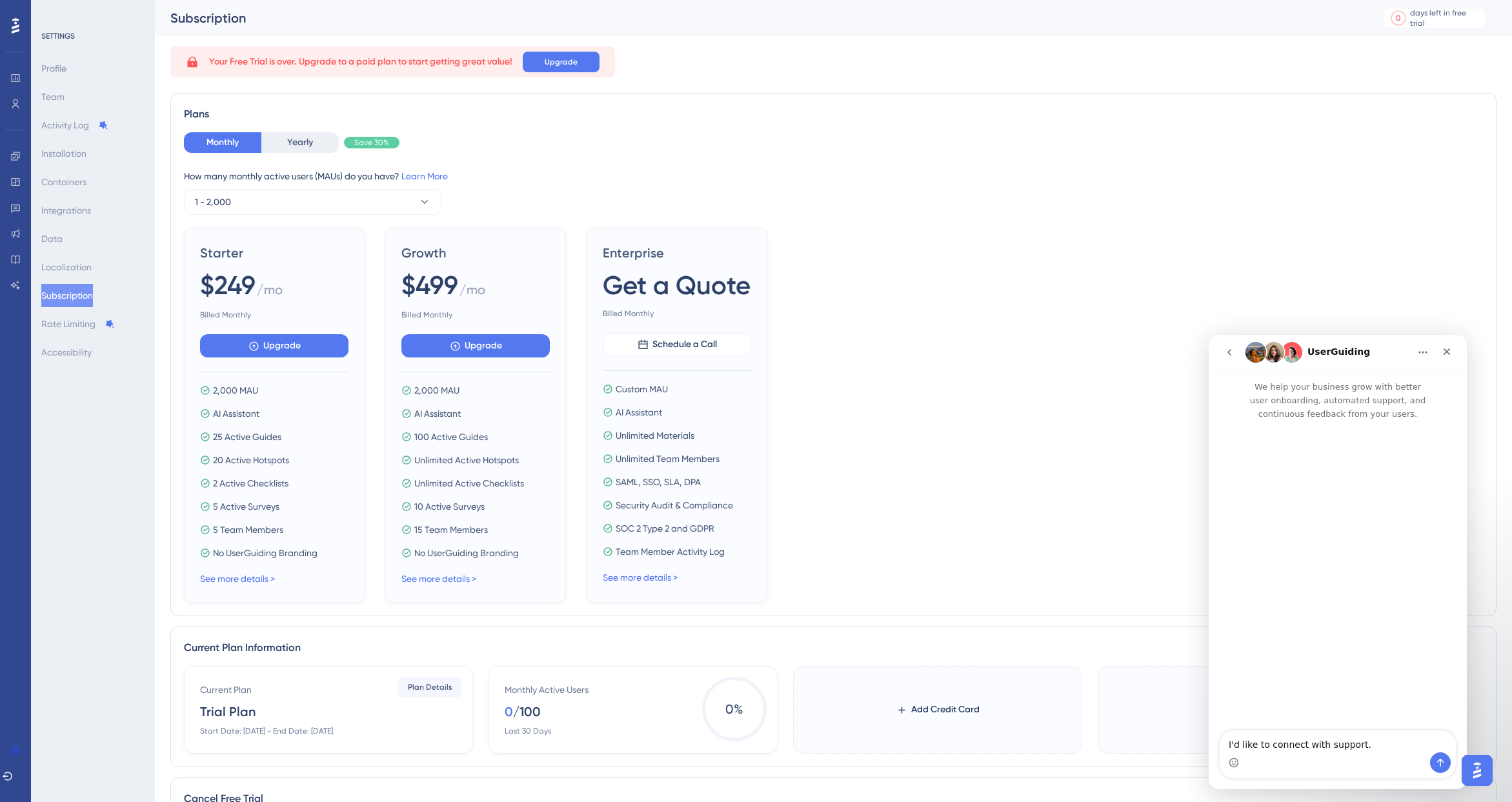
scroll to position [0, 0]
click at [1433, 762] on button "Send a message…" at bounding box center [1440, 762] width 21 height 21
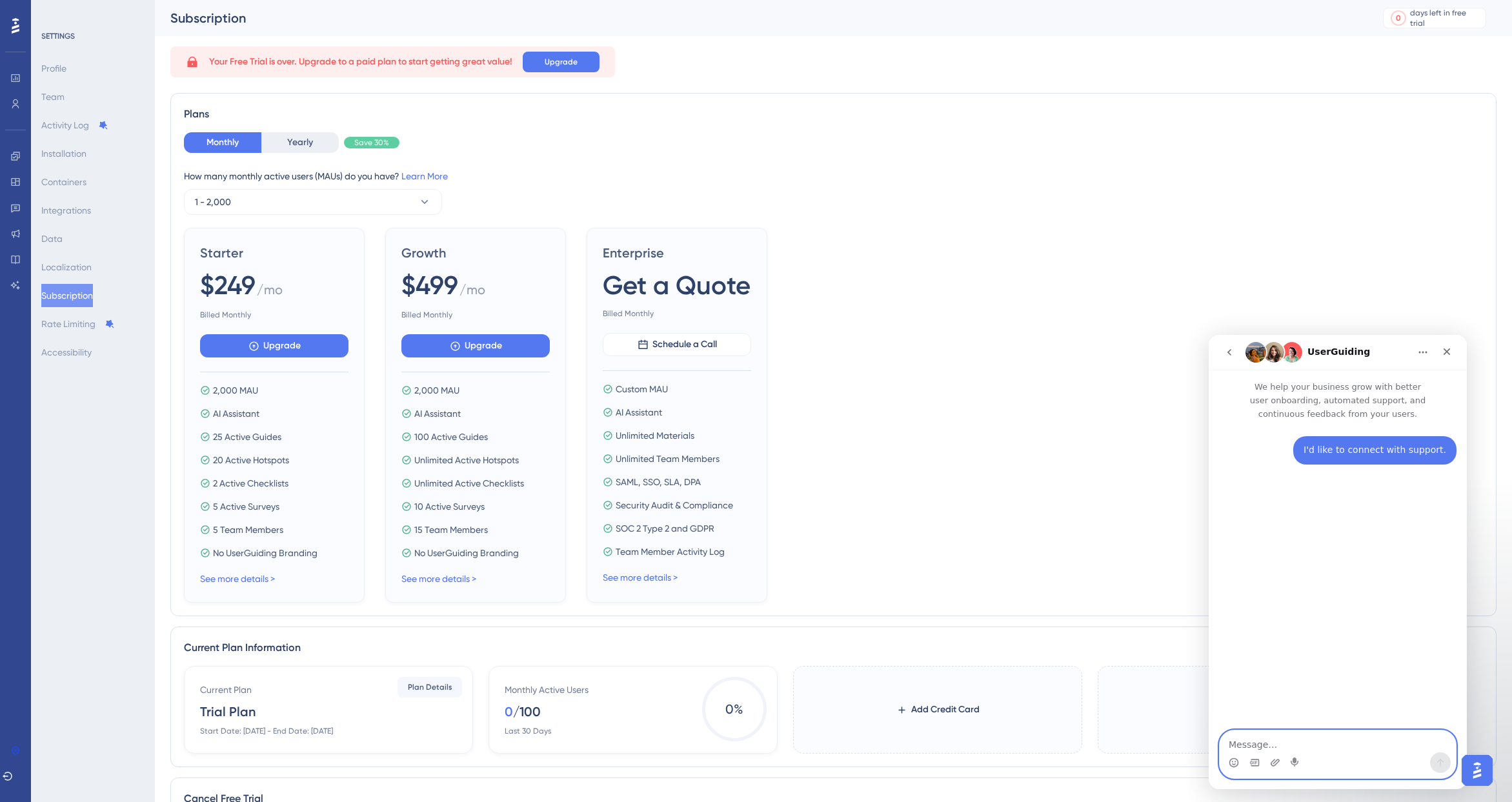
click at [1380, 748] on textarea "Message…" at bounding box center [1337, 741] width 236 height 22
type textarea "sales"
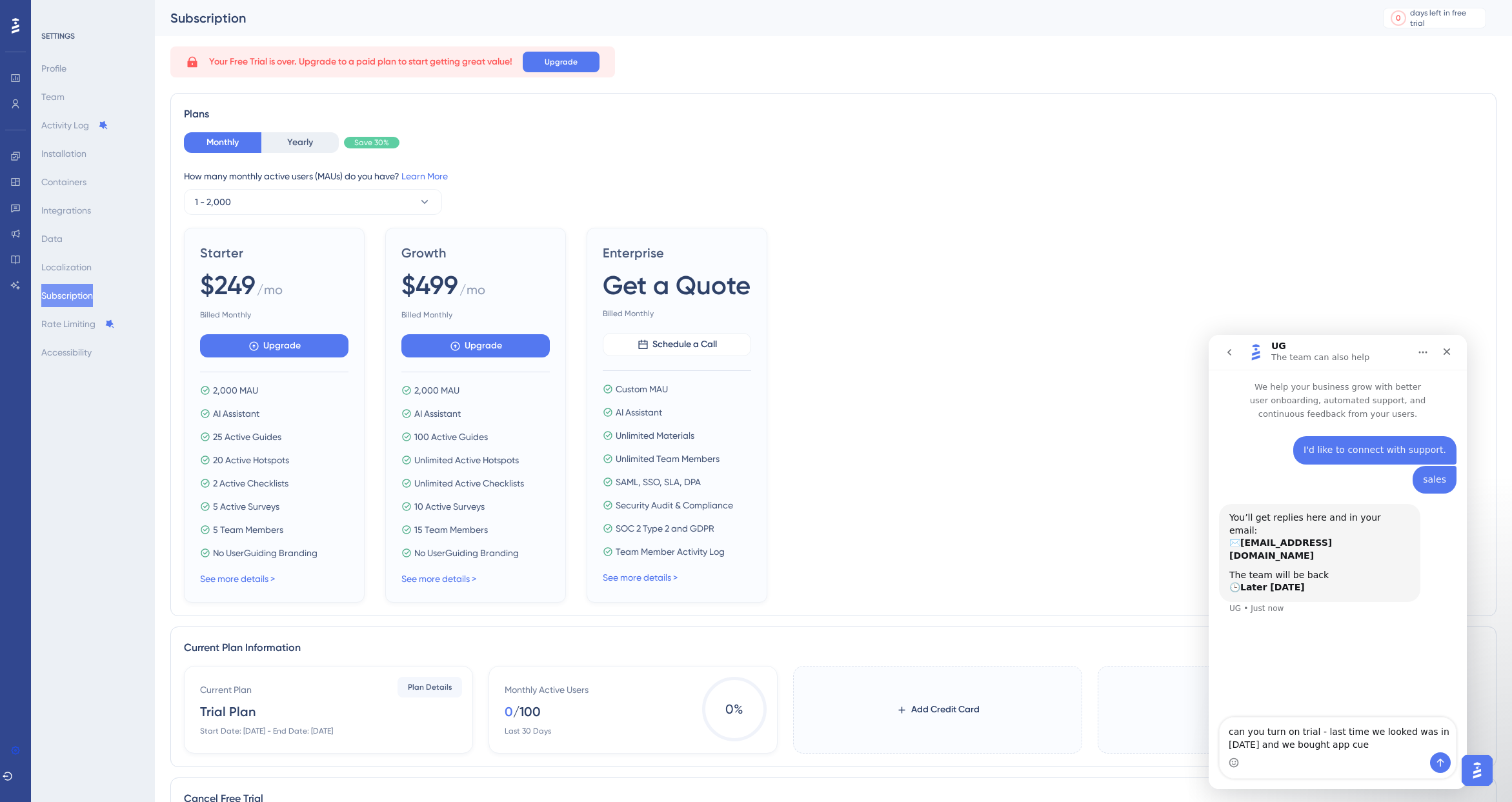
type textarea "can you turn on trial - last time we looked was in [DATE] and we bought app cues"
